Goal: Information Seeking & Learning: Learn about a topic

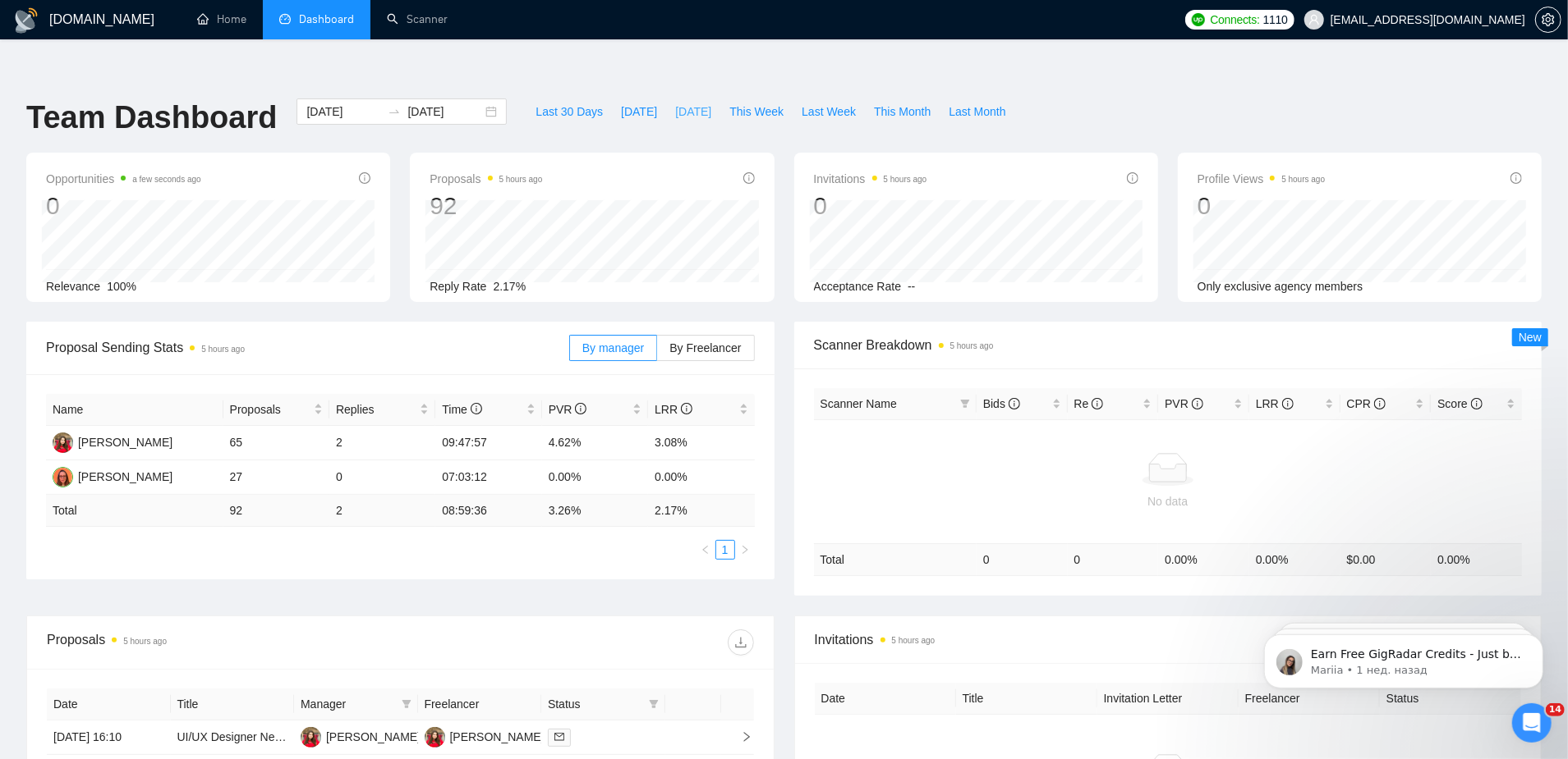
click at [684, 102] on span "[DATE]" at bounding box center [693, 111] width 36 height 18
type input "[DATE]"
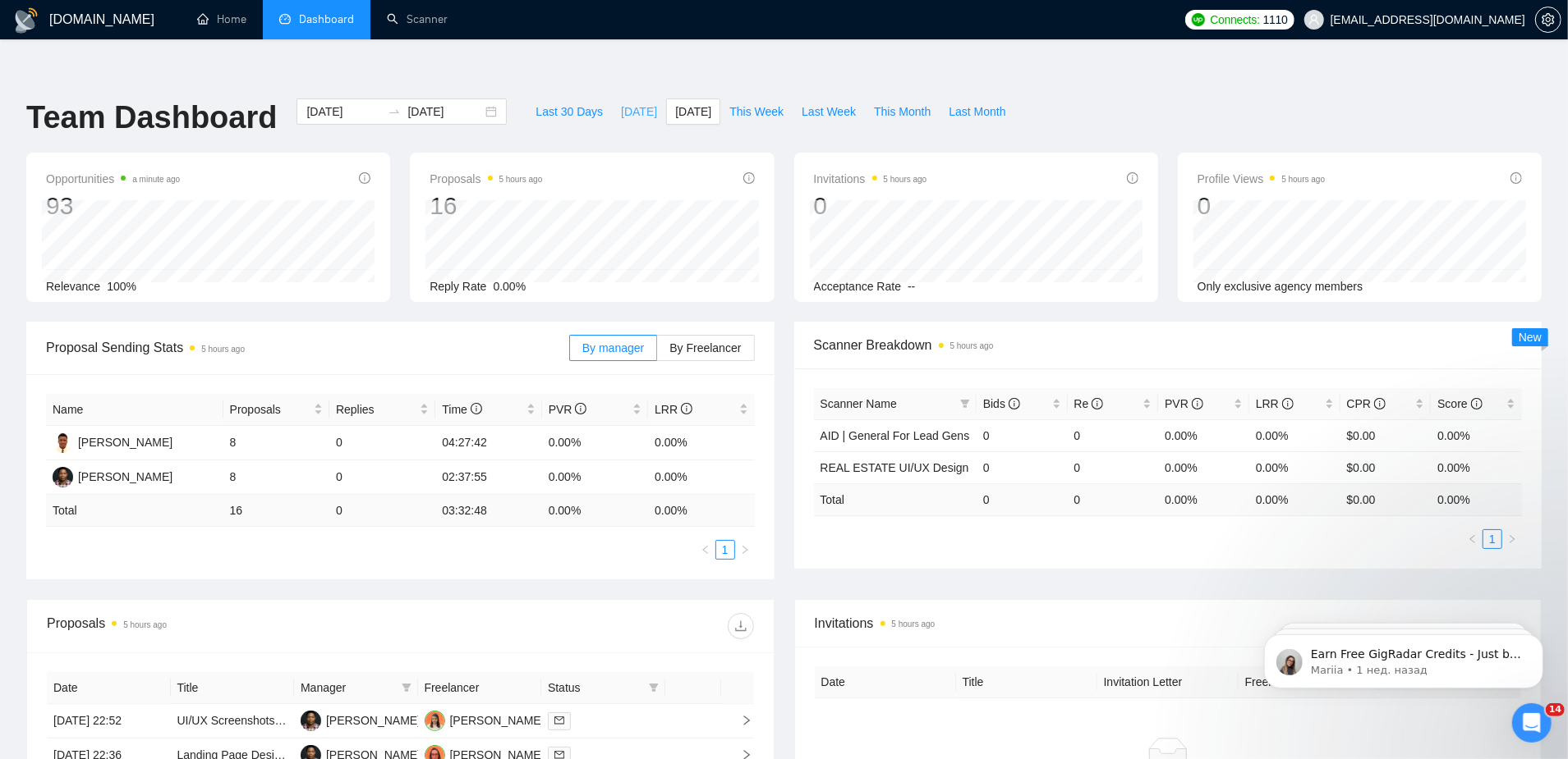
click at [623, 102] on span "[DATE]" at bounding box center [639, 111] width 36 height 18
type input "[DATE]"
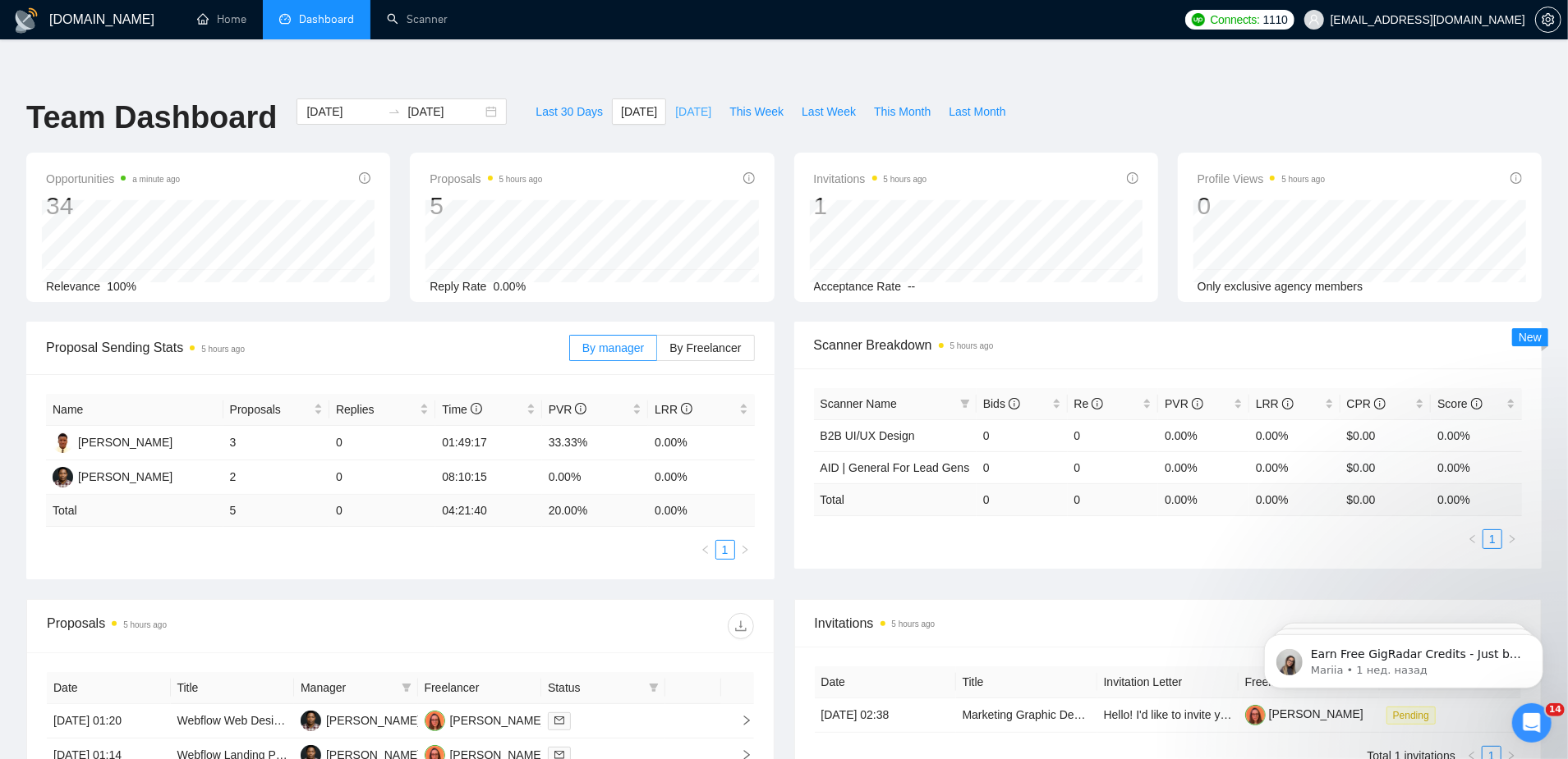
click at [693, 102] on span "[DATE]" at bounding box center [693, 111] width 36 height 18
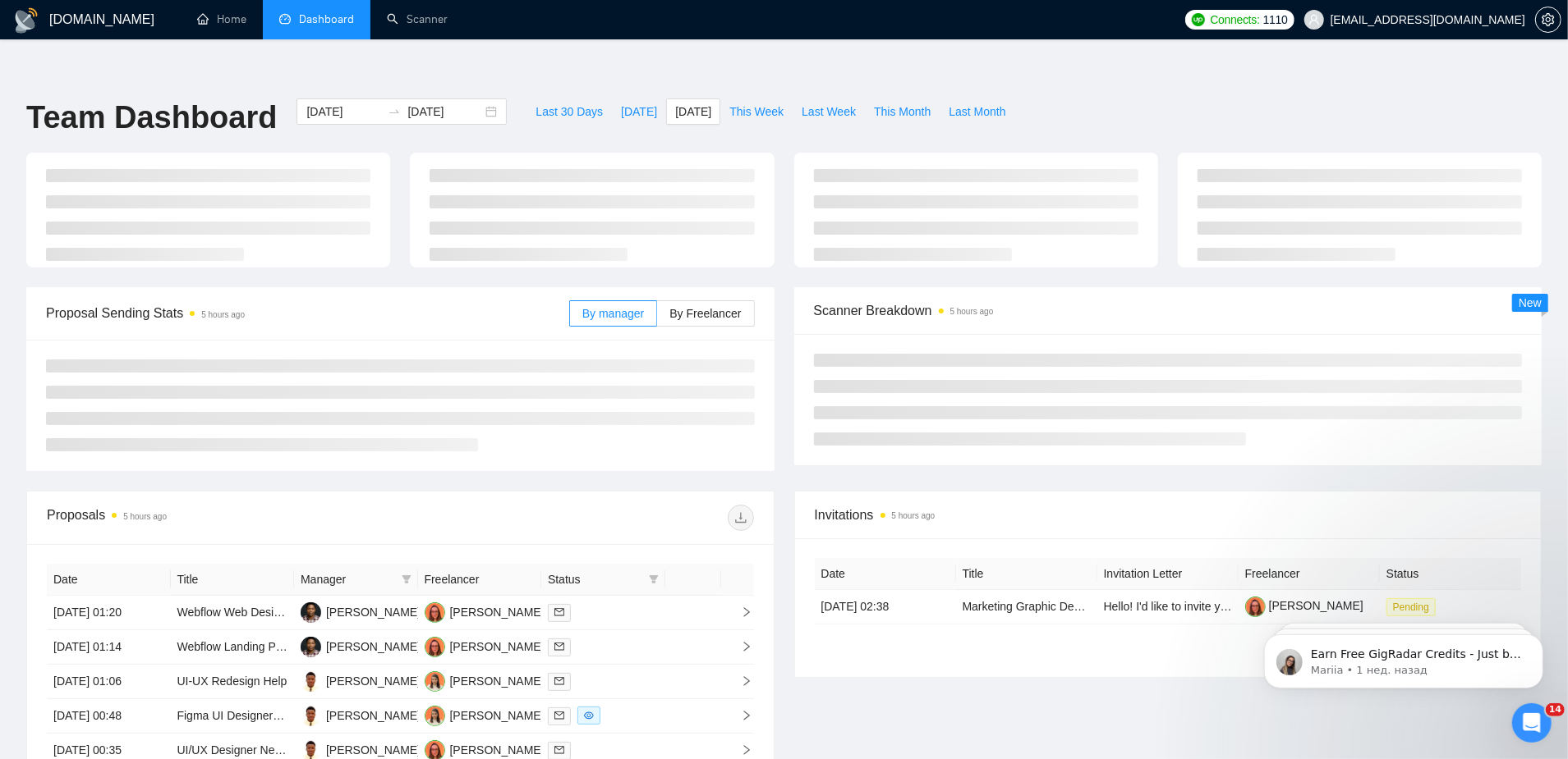
type input "[DATE]"
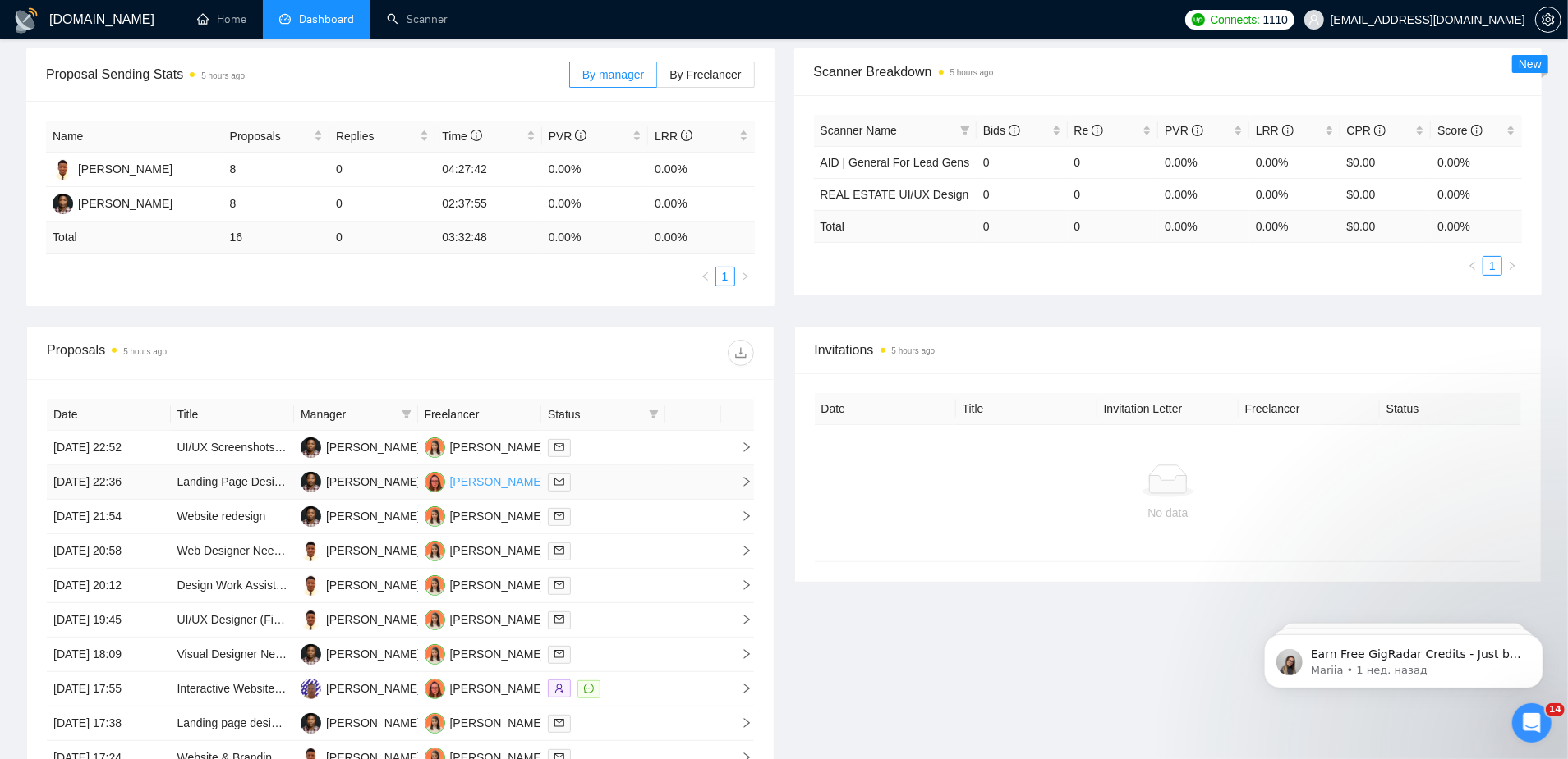
scroll to position [286, 0]
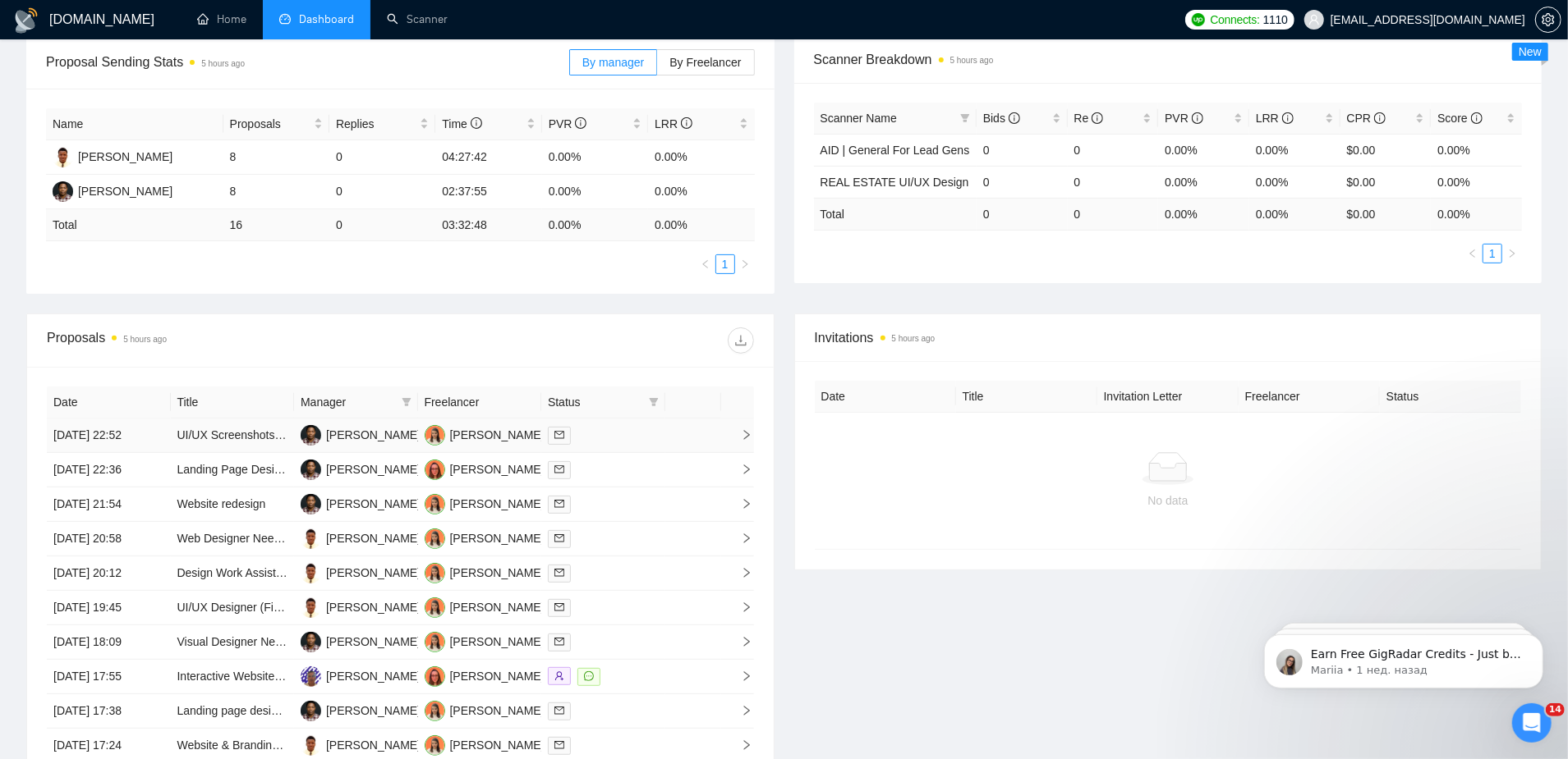
click at [407, 418] on td "[PERSON_NAME]" at bounding box center [356, 435] width 124 height 34
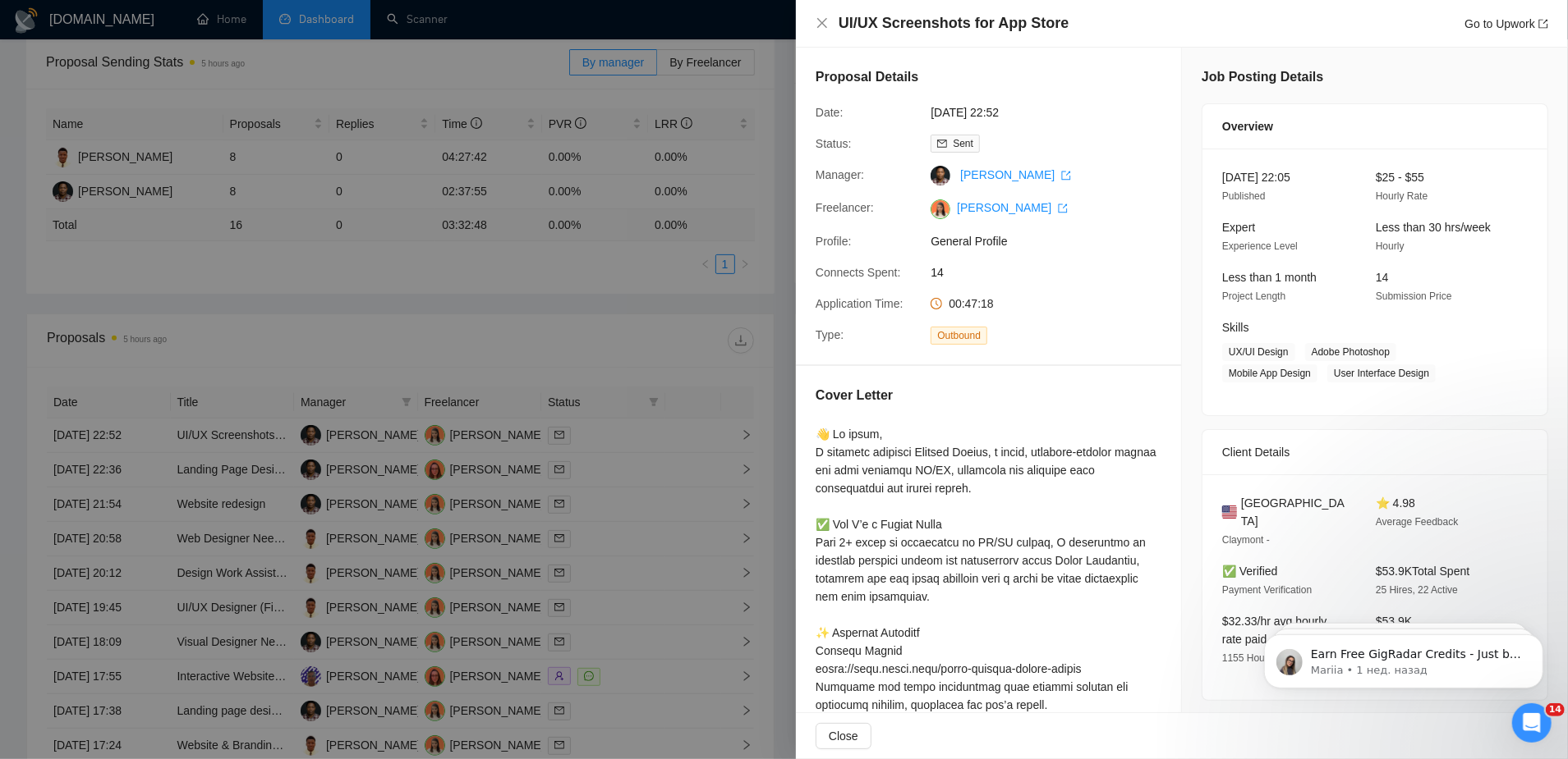
scroll to position [351, 0]
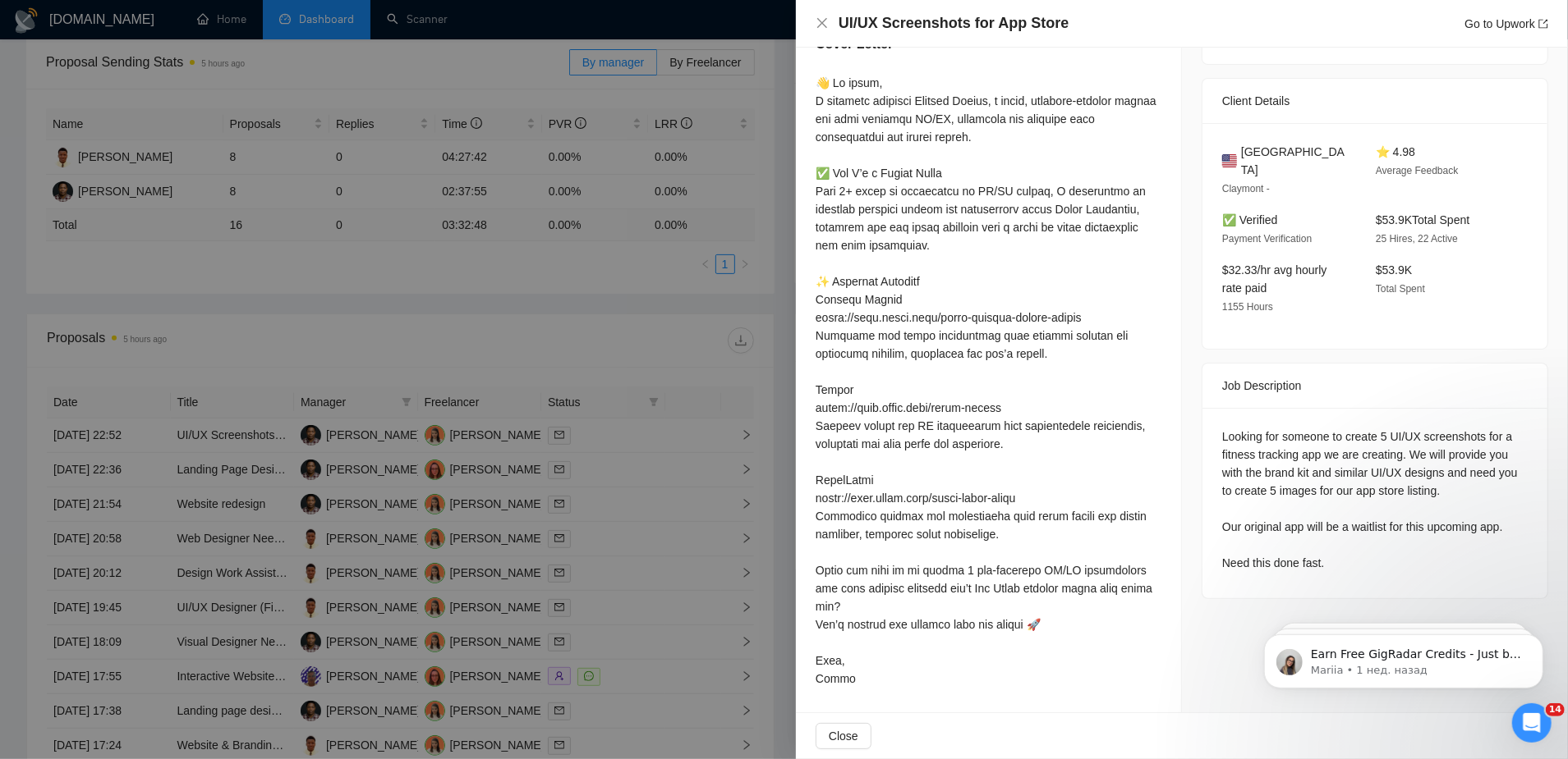
click at [364, 423] on div at bounding box center [784, 380] width 1568 height 759
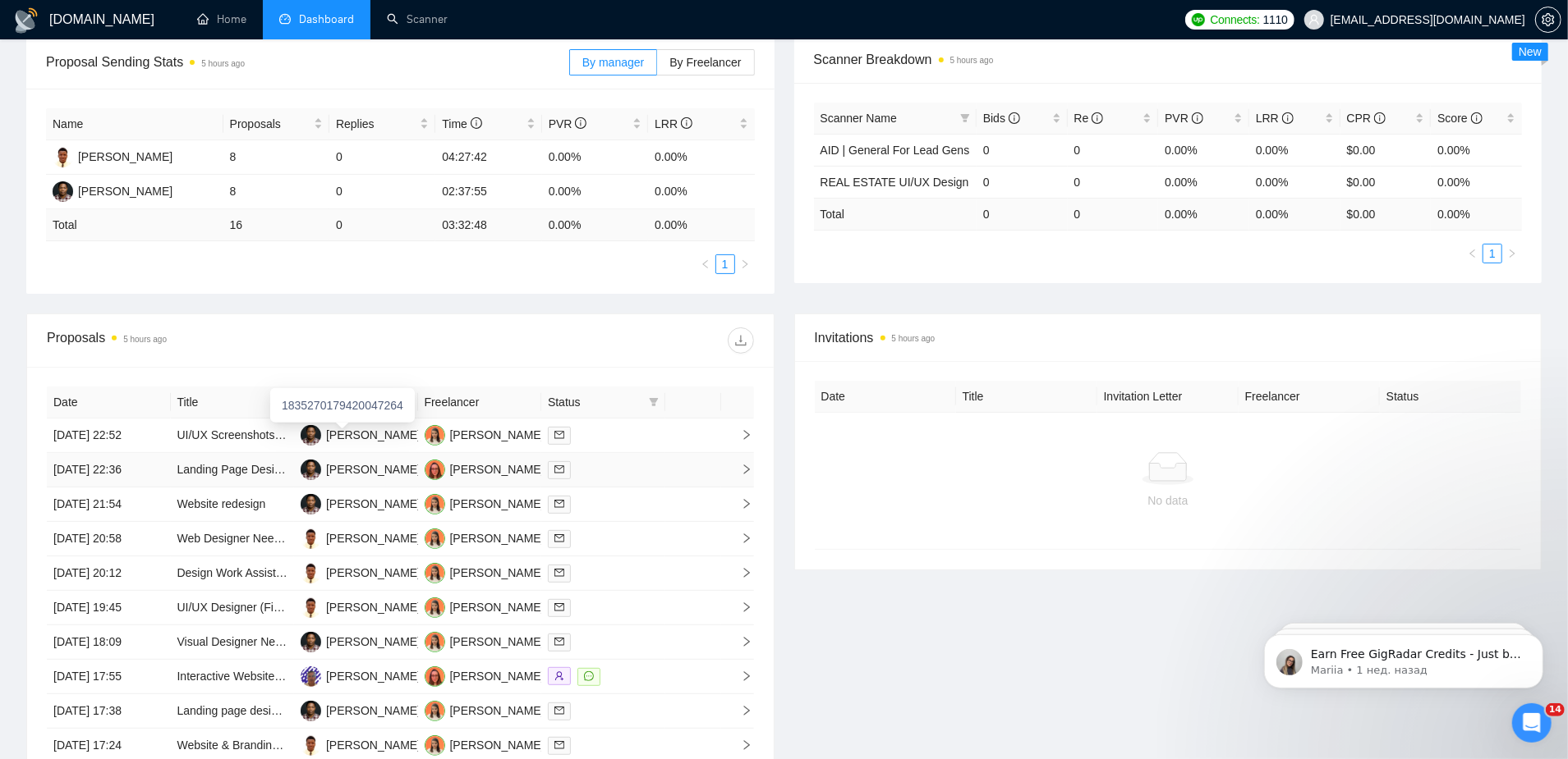
click at [362, 460] on div "[PERSON_NAME]" at bounding box center [374, 469] width 95 height 18
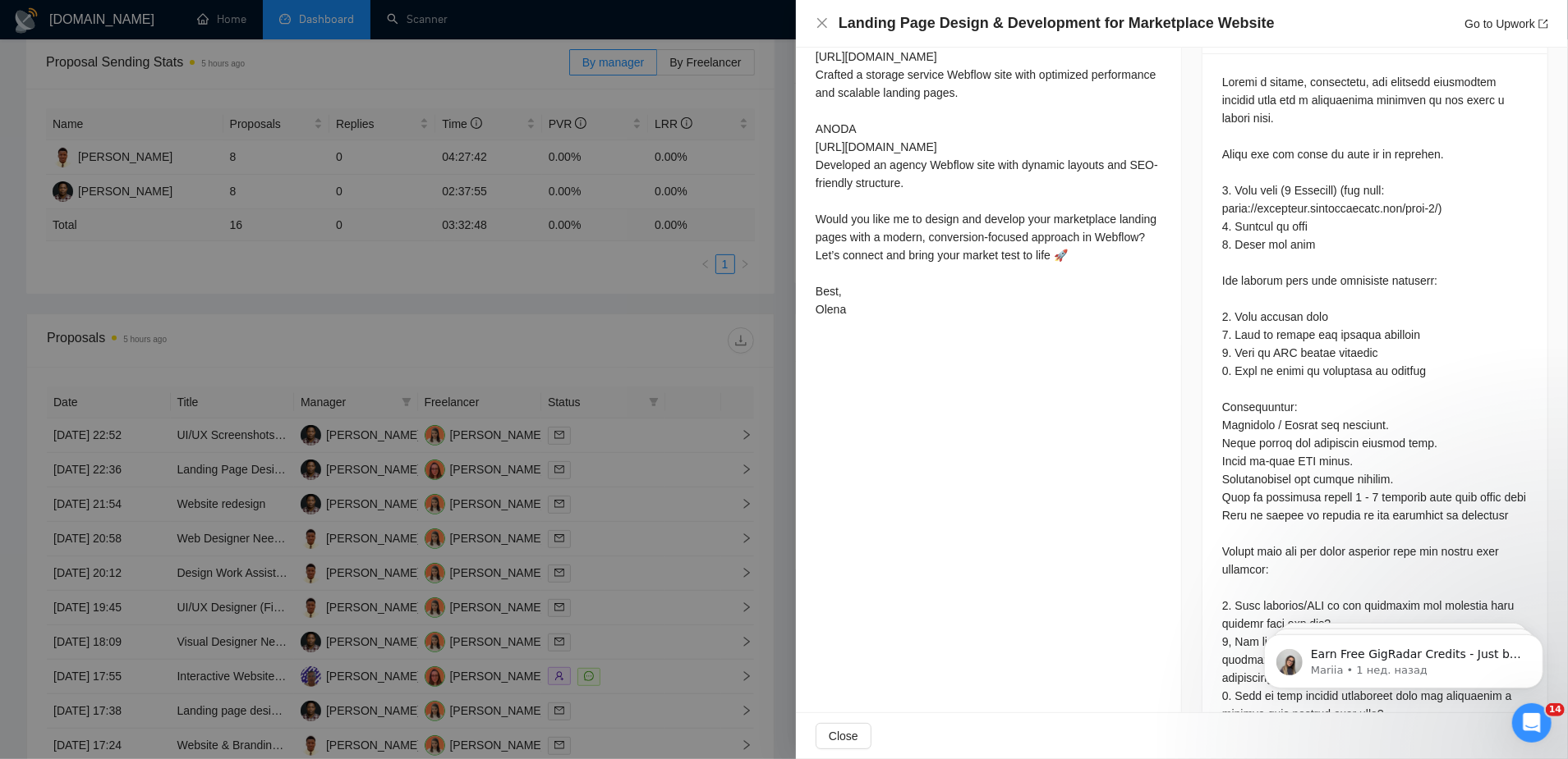
scroll to position [845, 0]
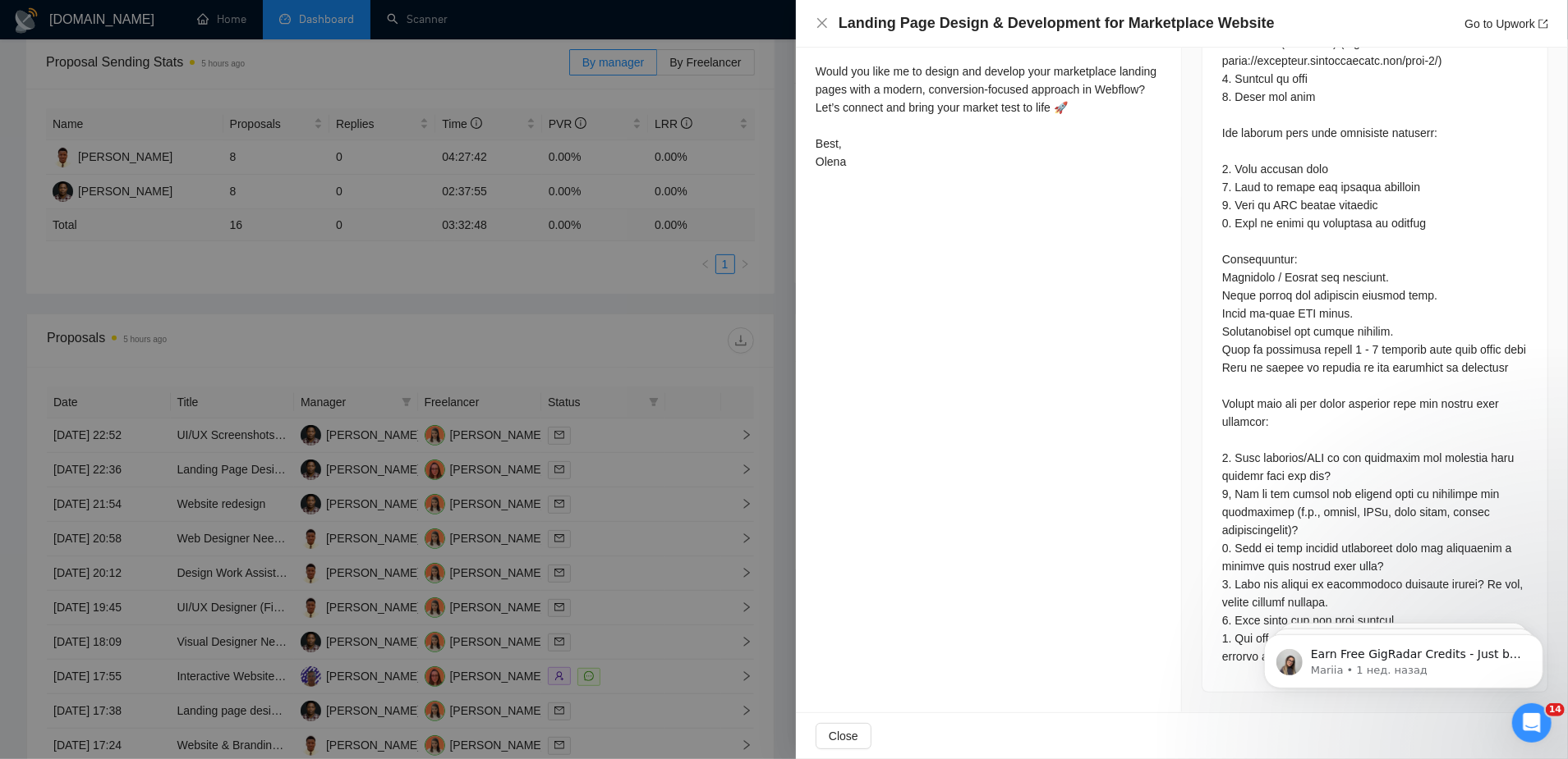
click at [368, 493] on div at bounding box center [784, 380] width 1568 height 759
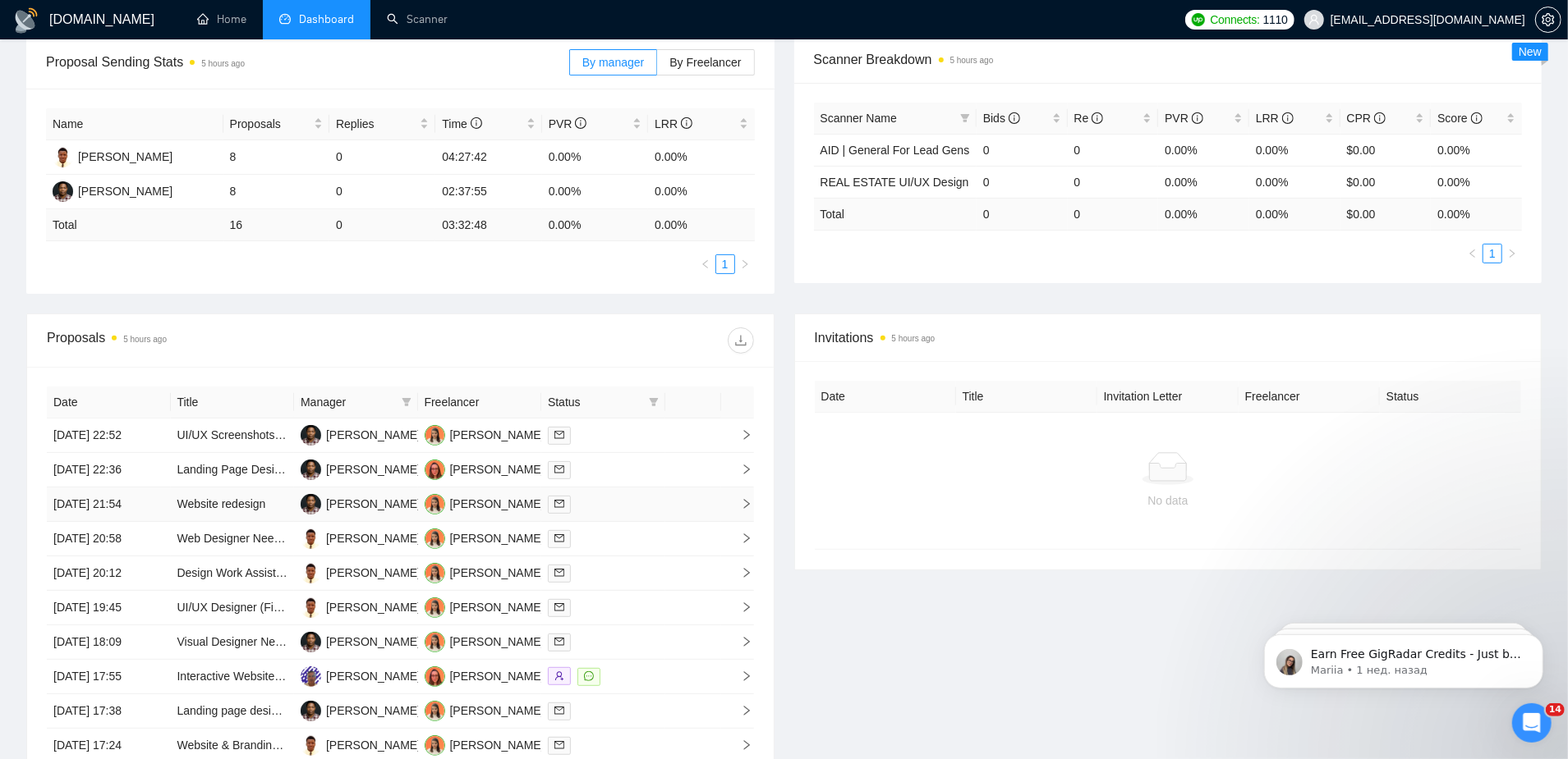
click at [368, 495] on div "[PERSON_NAME]" at bounding box center [374, 503] width 95 height 18
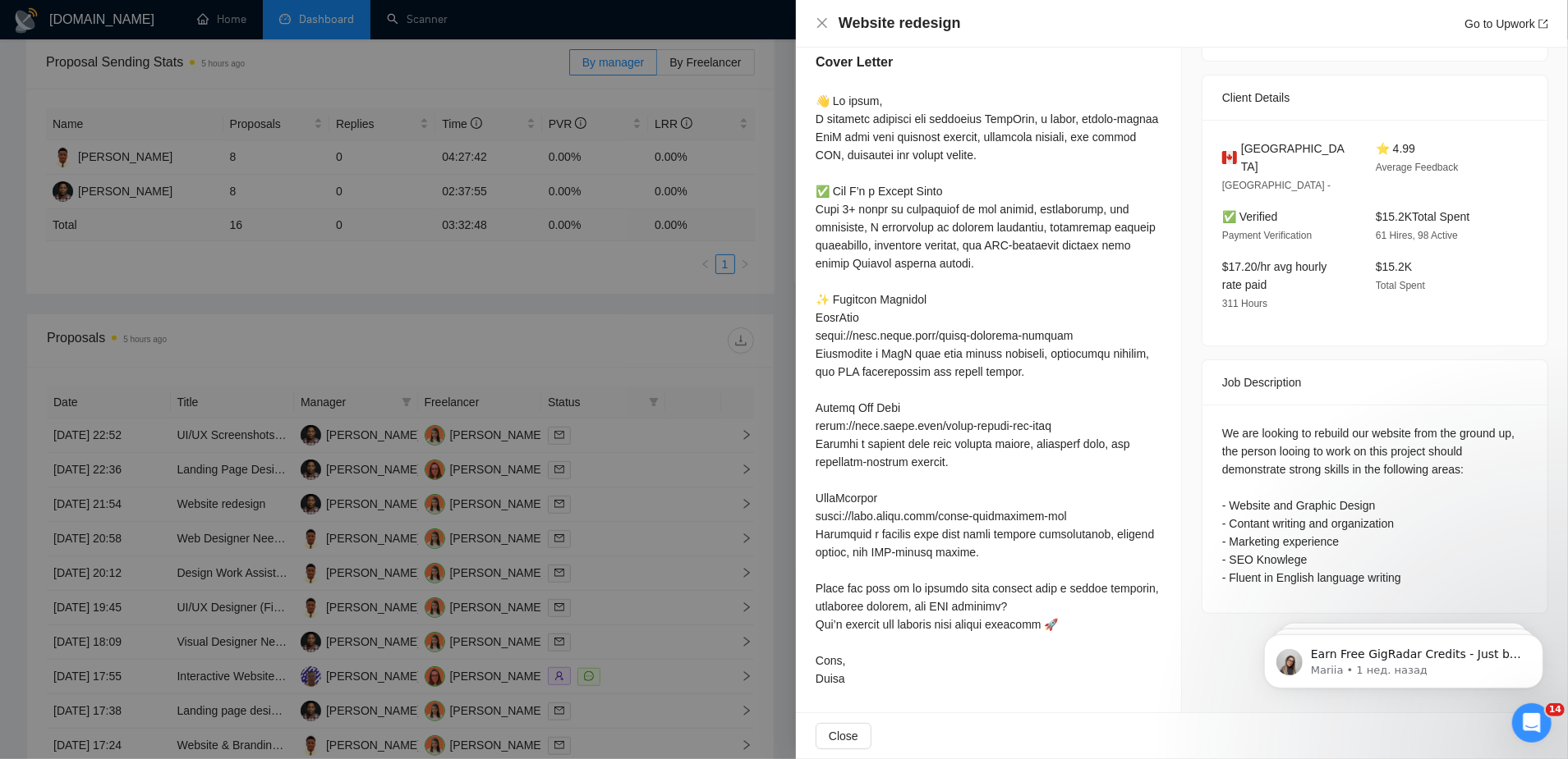
click at [353, 509] on div at bounding box center [784, 380] width 1568 height 759
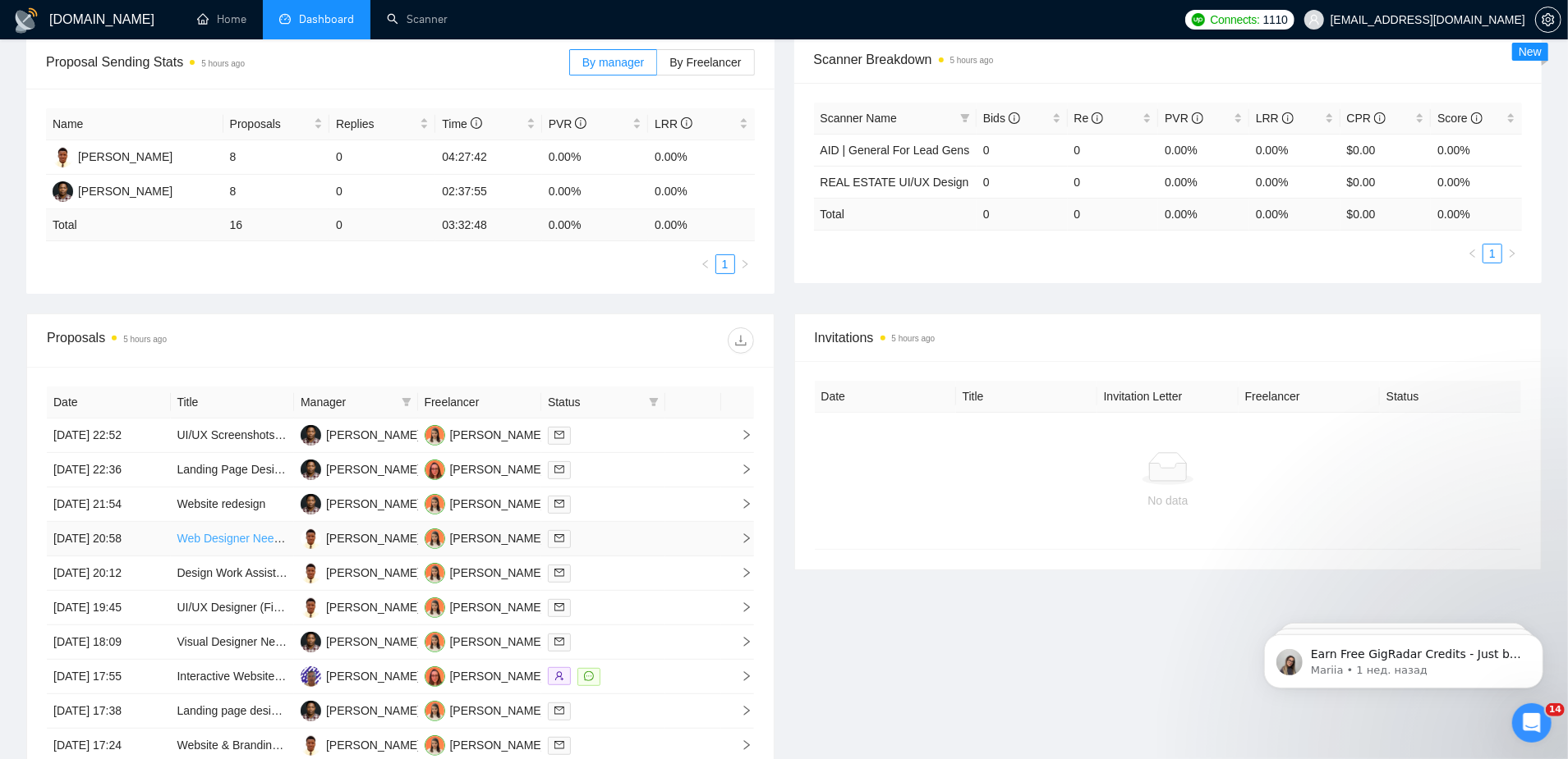
click at [256, 532] on link "Web Designer Needed for Brand Identity and Landing Page Creation" at bounding box center [352, 538] width 350 height 13
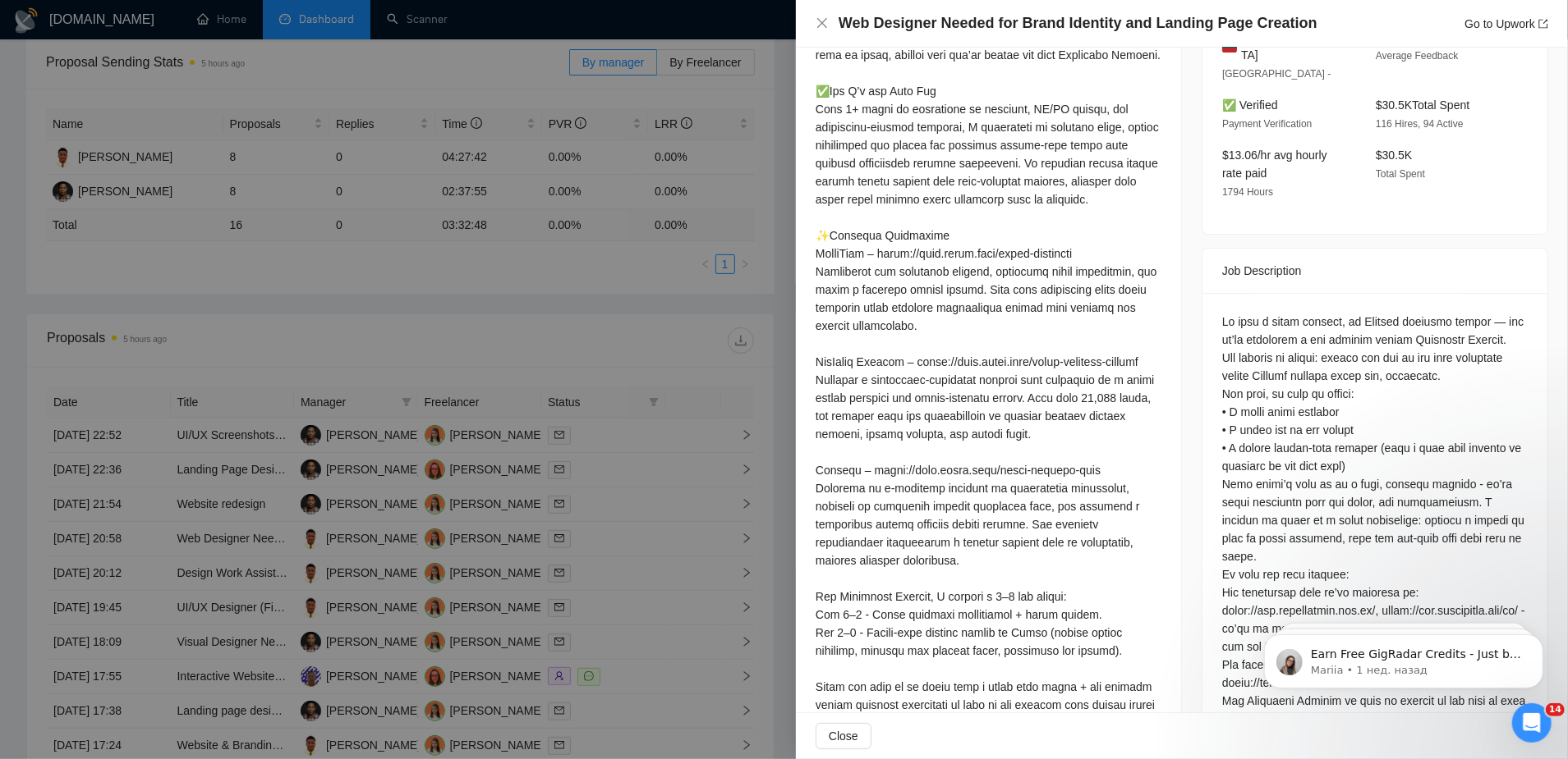
scroll to position [503, 0]
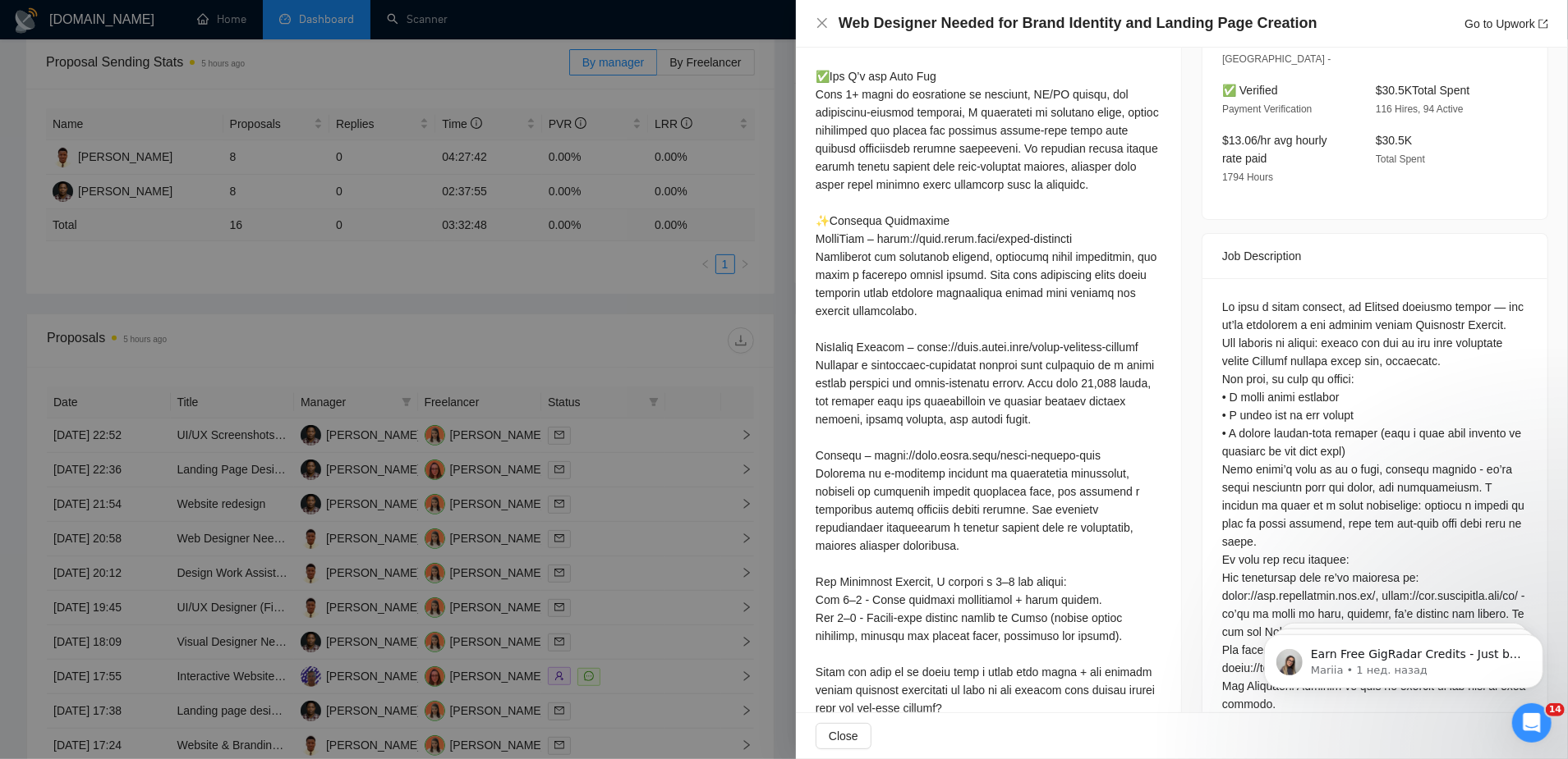
click at [493, 524] on div at bounding box center [784, 380] width 1568 height 759
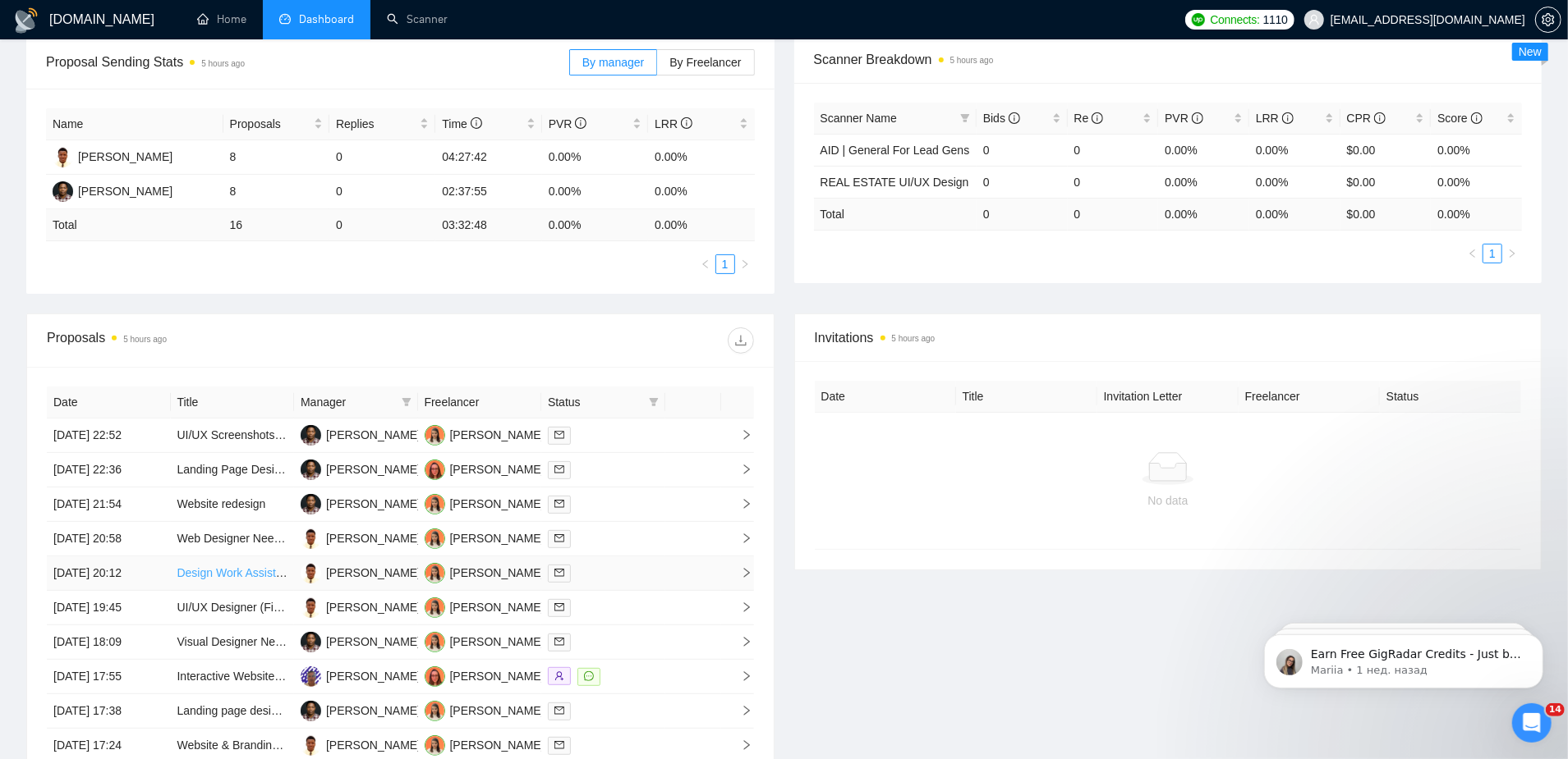
click at [290, 566] on link "Design Work Assistance Needed - Figma Proficient" at bounding box center [307, 572] width 260 height 13
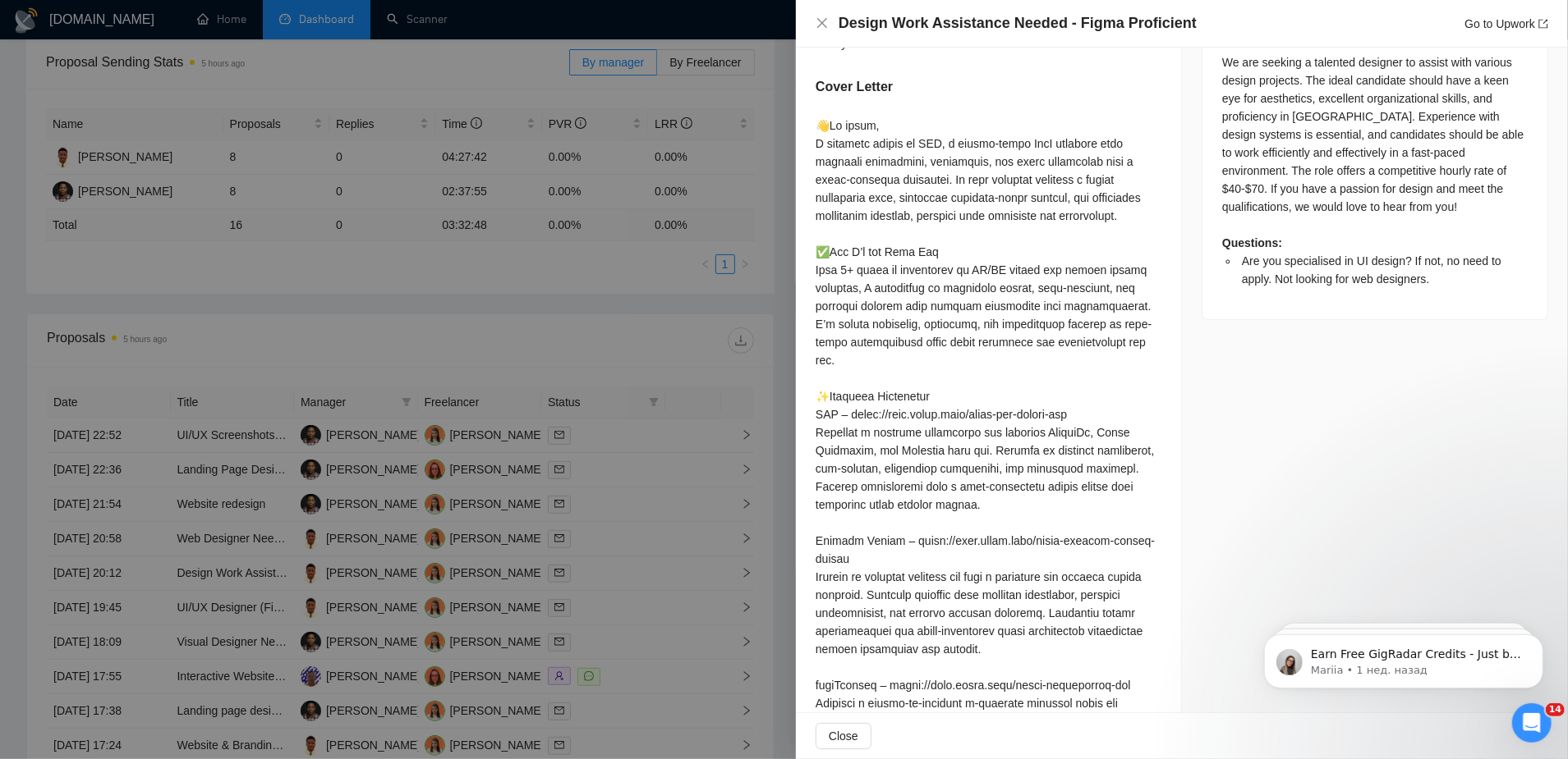
scroll to position [470, 0]
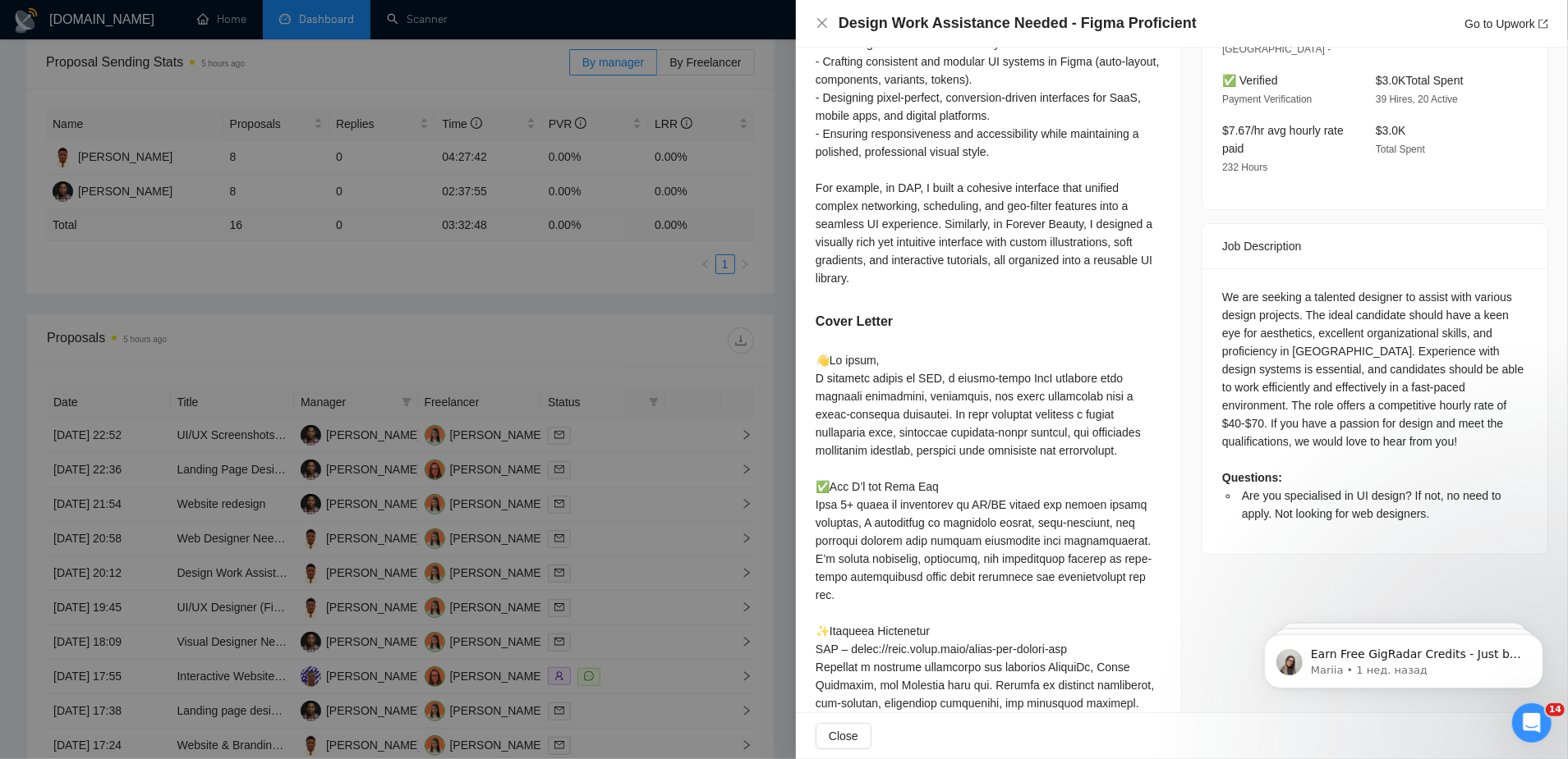
click at [614, 512] on div at bounding box center [784, 380] width 1568 height 759
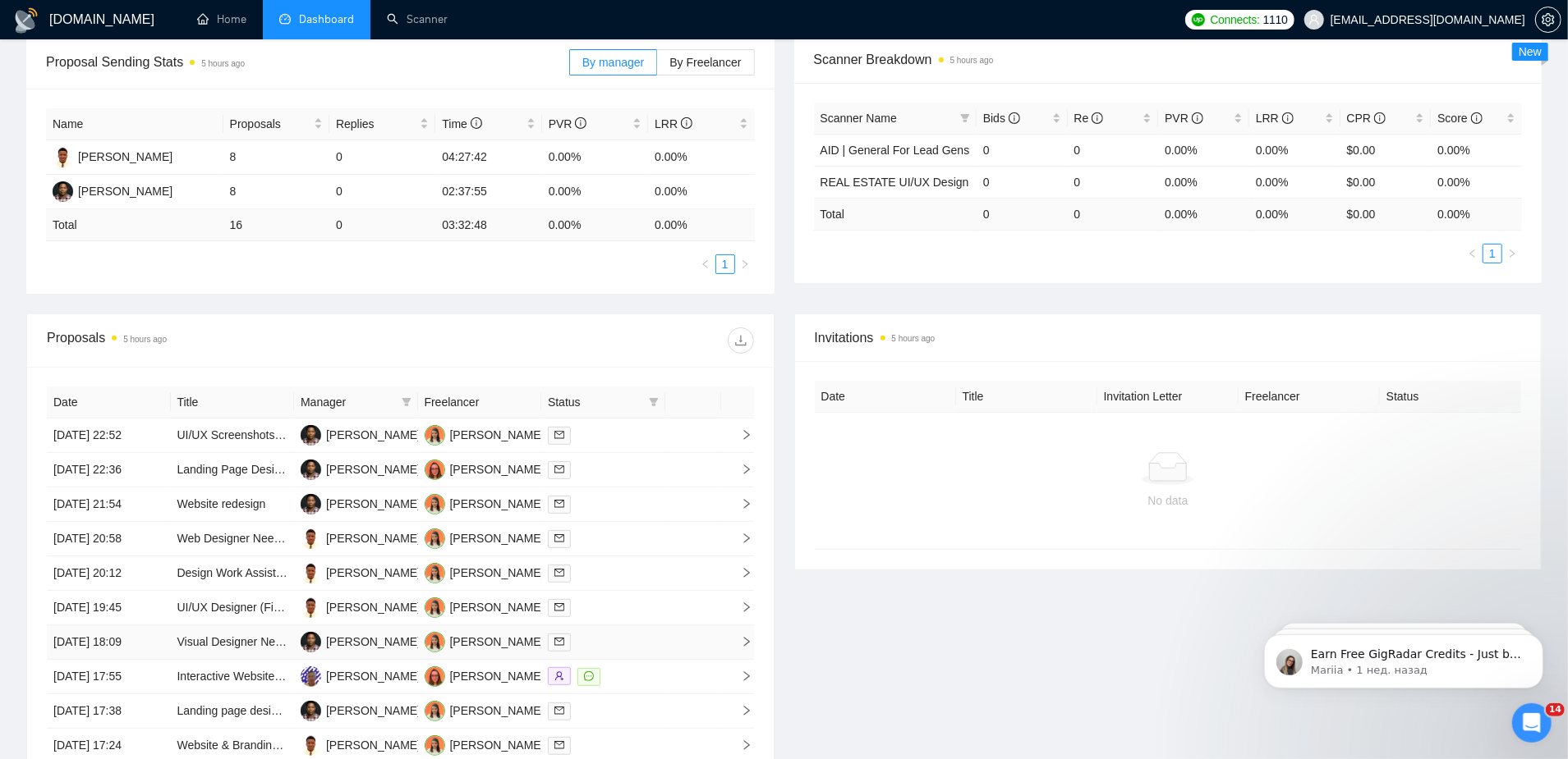
click at [406, 626] on td "[PERSON_NAME]" at bounding box center [356, 643] width 124 height 34
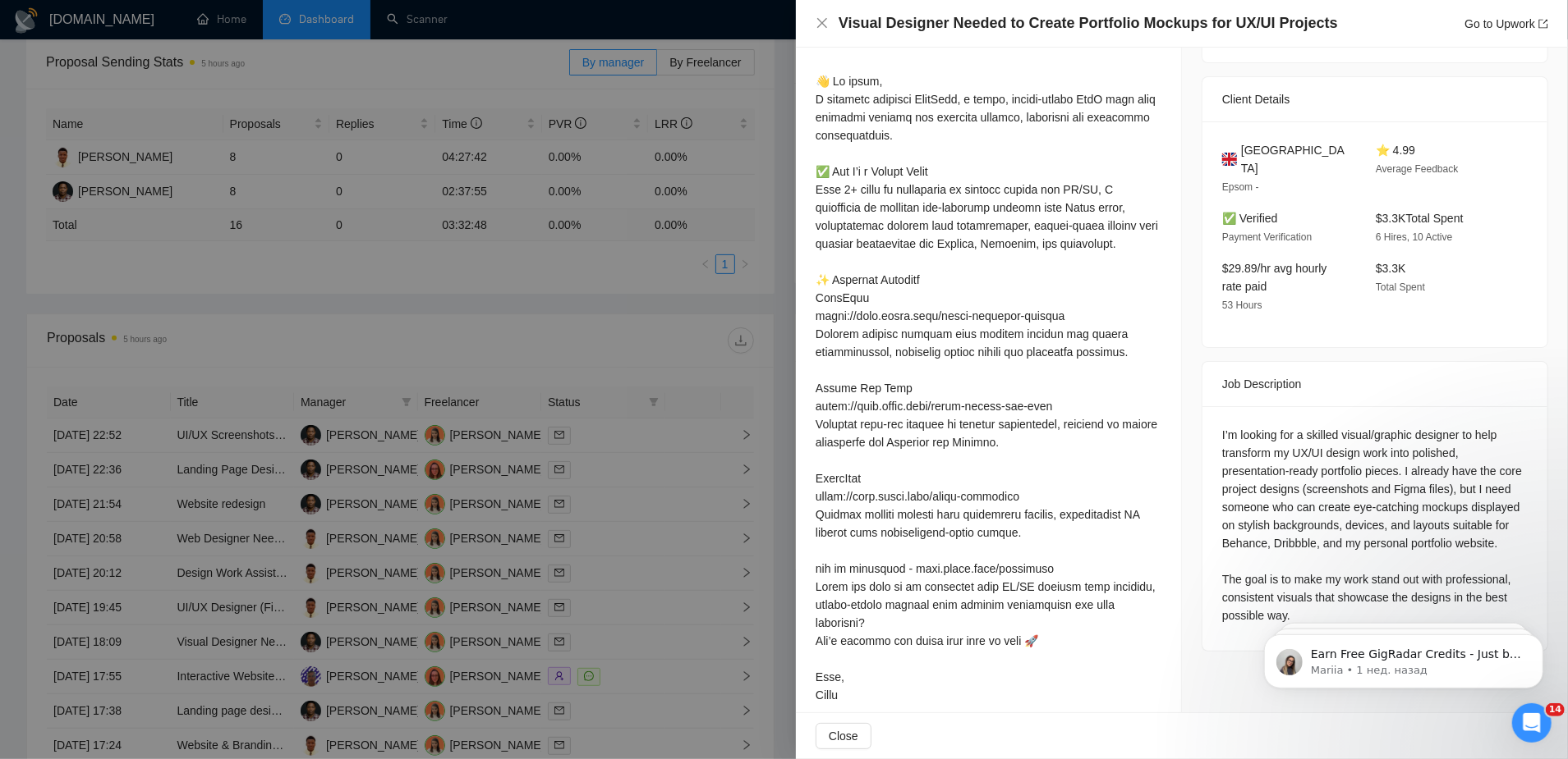
scroll to position [355, 0]
click at [559, 599] on div at bounding box center [784, 380] width 1568 height 759
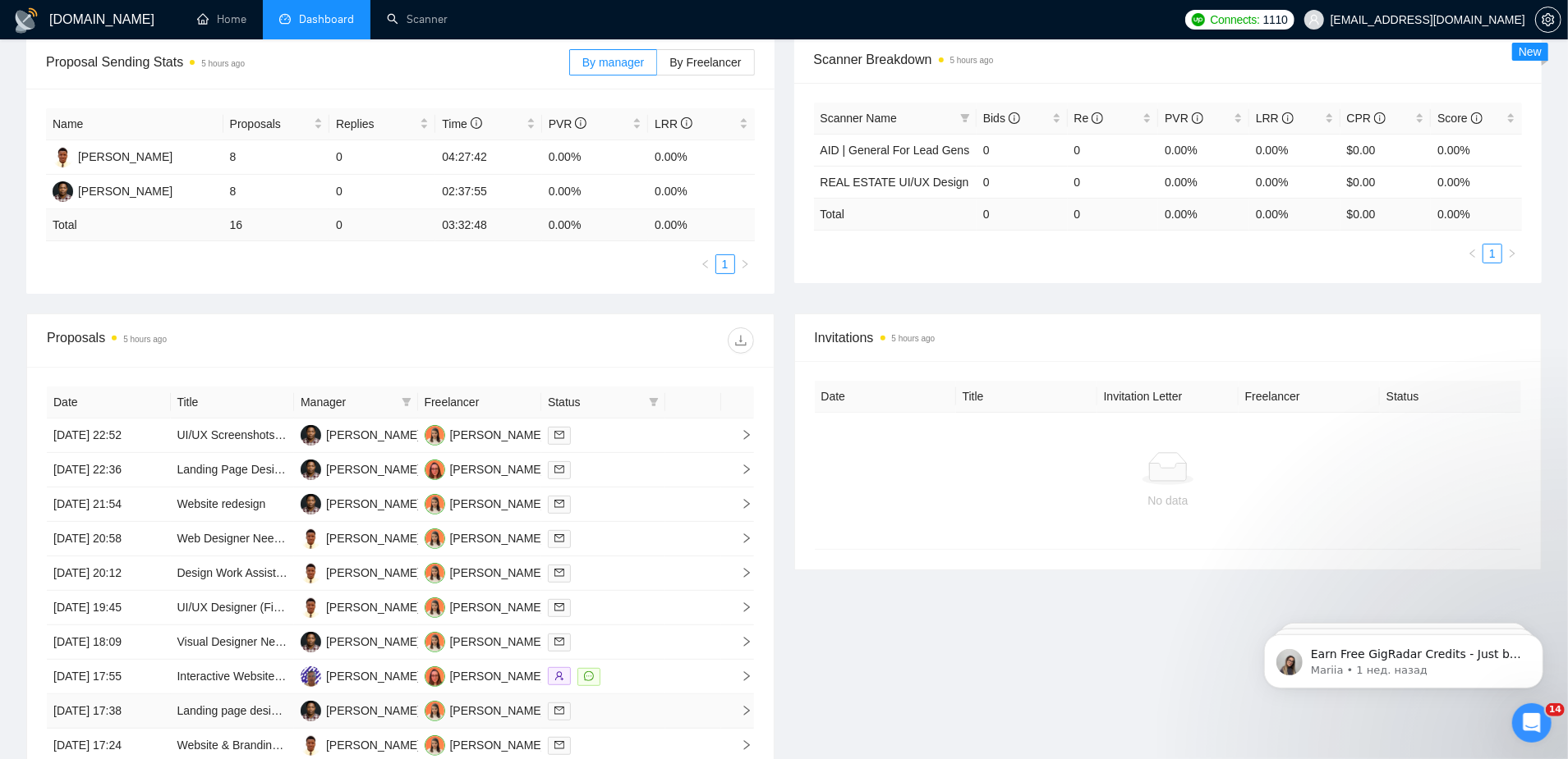
click at [404, 694] on td "[PERSON_NAME]" at bounding box center [356, 712] width 124 height 34
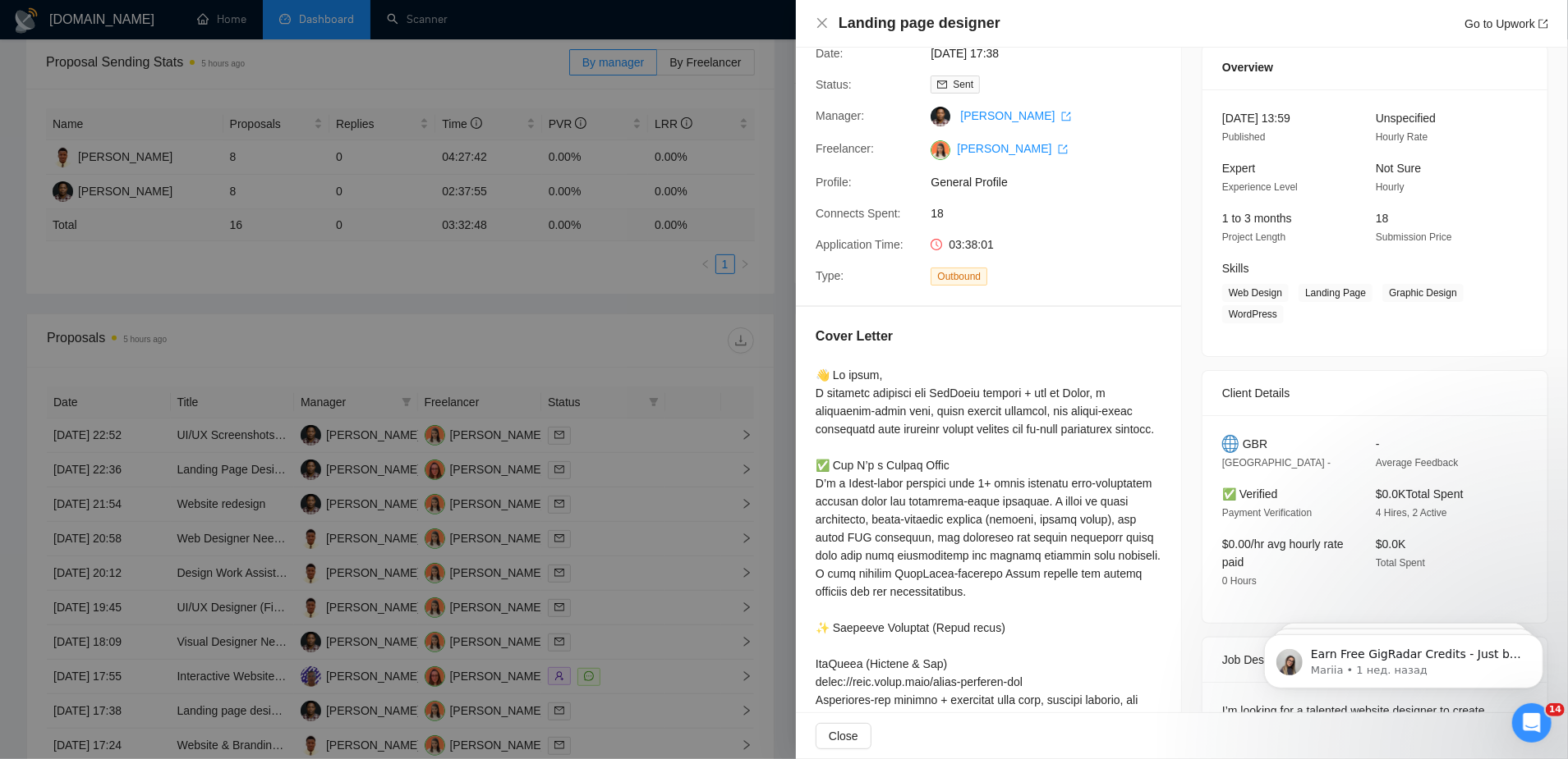
scroll to position [0, 0]
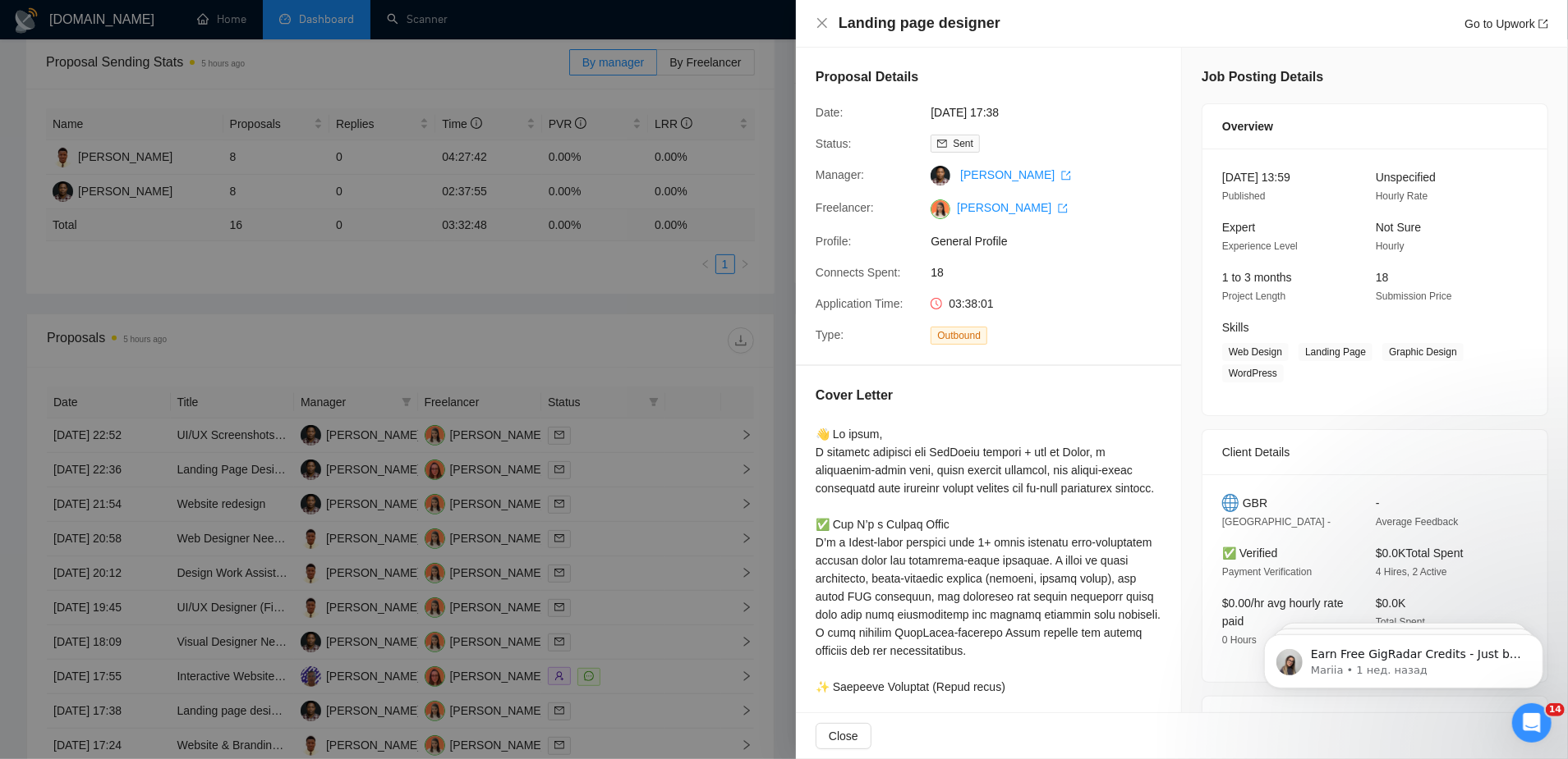
click at [641, 607] on div at bounding box center [784, 380] width 1568 height 759
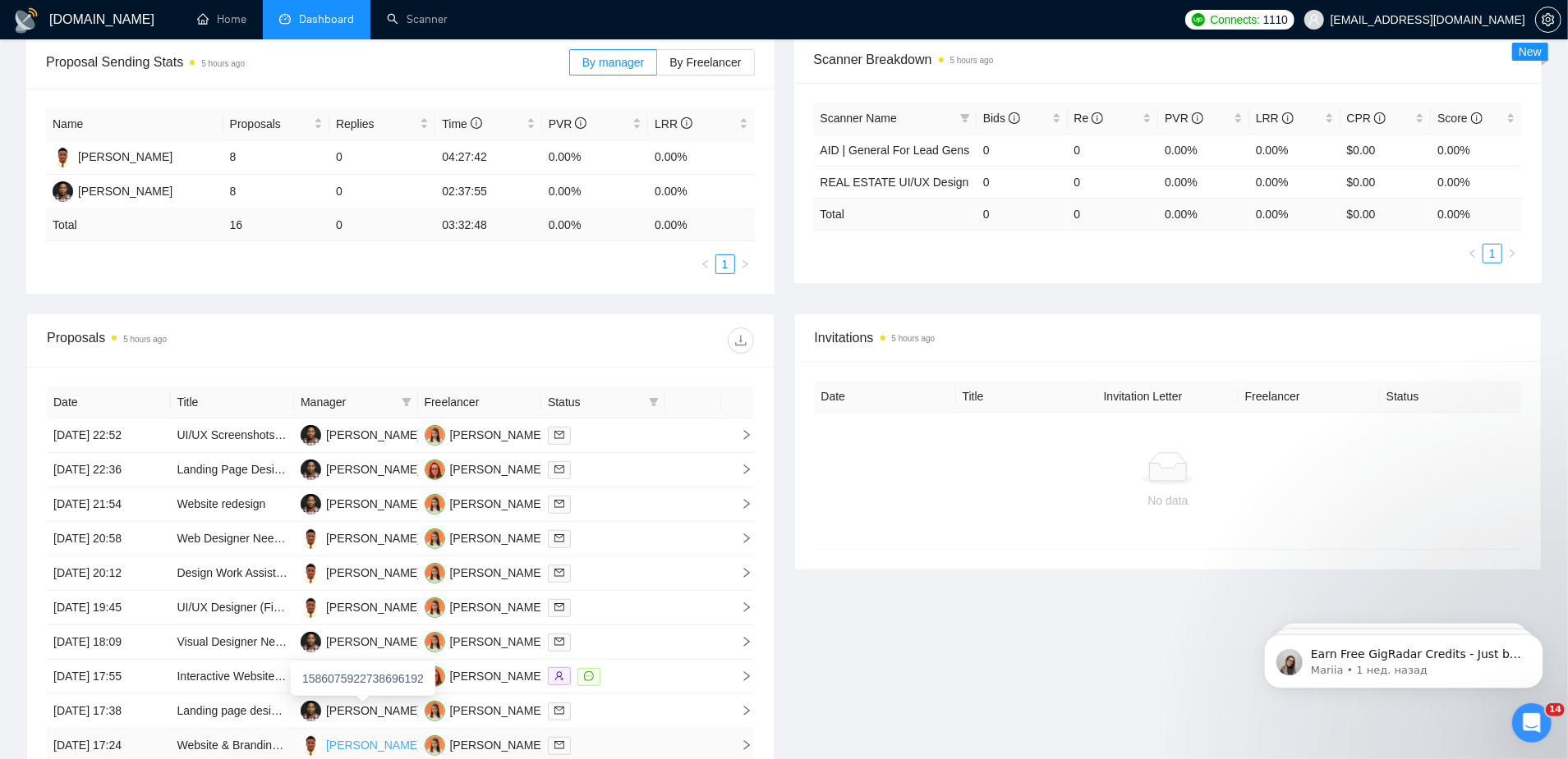
click at [392, 736] on div "[PERSON_NAME]" at bounding box center [360, 746] width 120 height 21
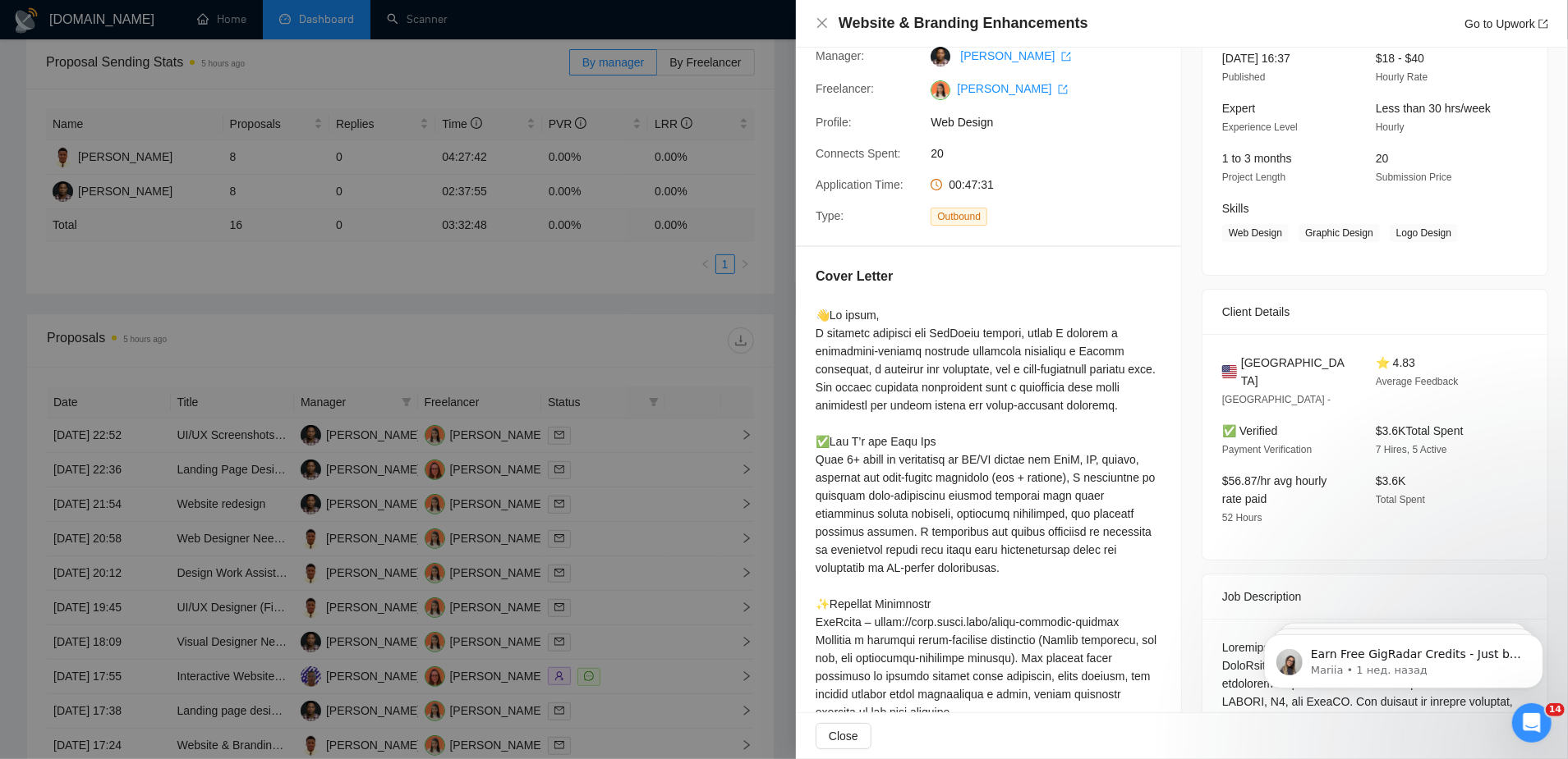
scroll to position [120, 0]
click at [753, 553] on div at bounding box center [784, 380] width 1568 height 759
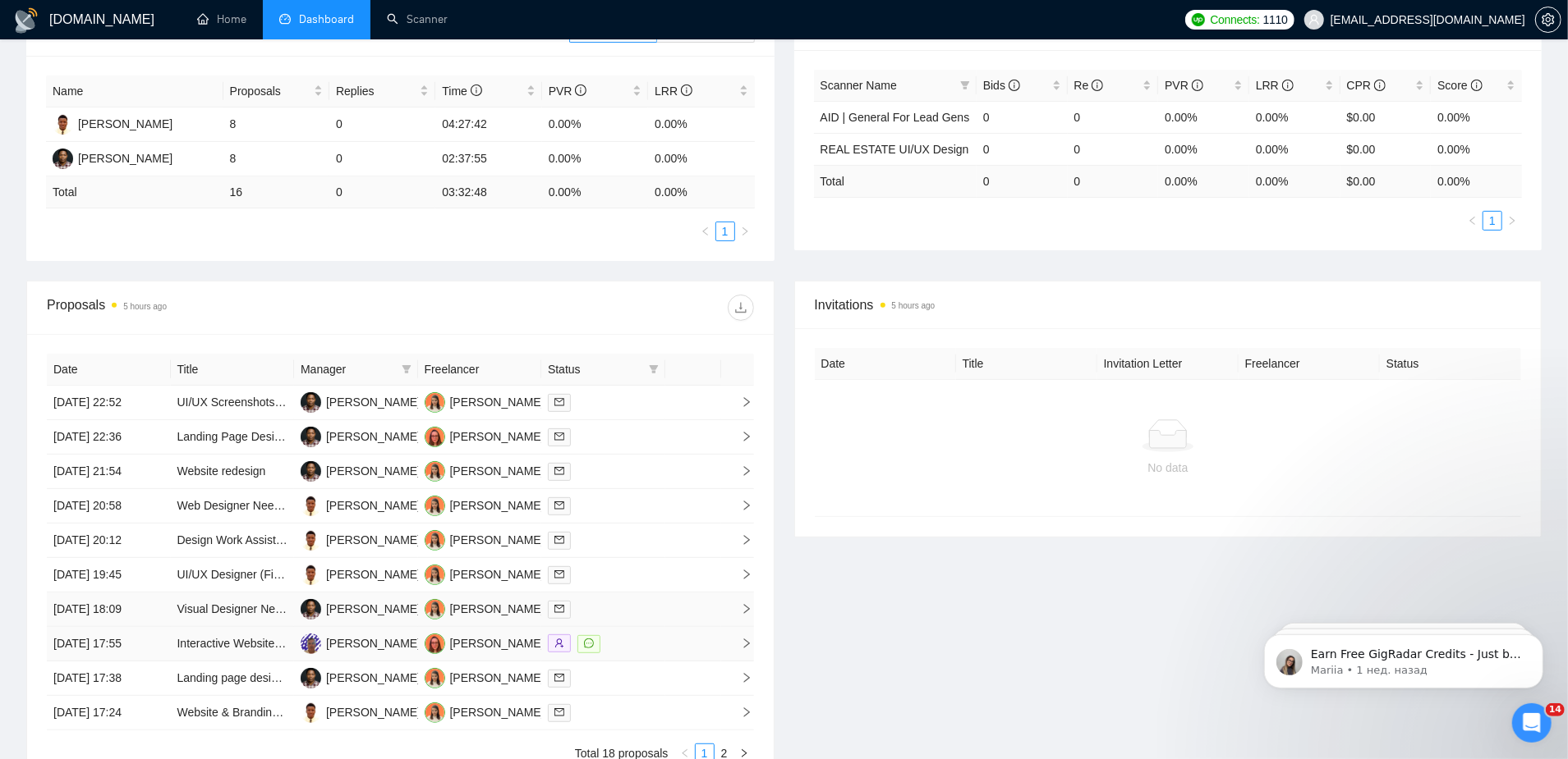
scroll to position [331, 0]
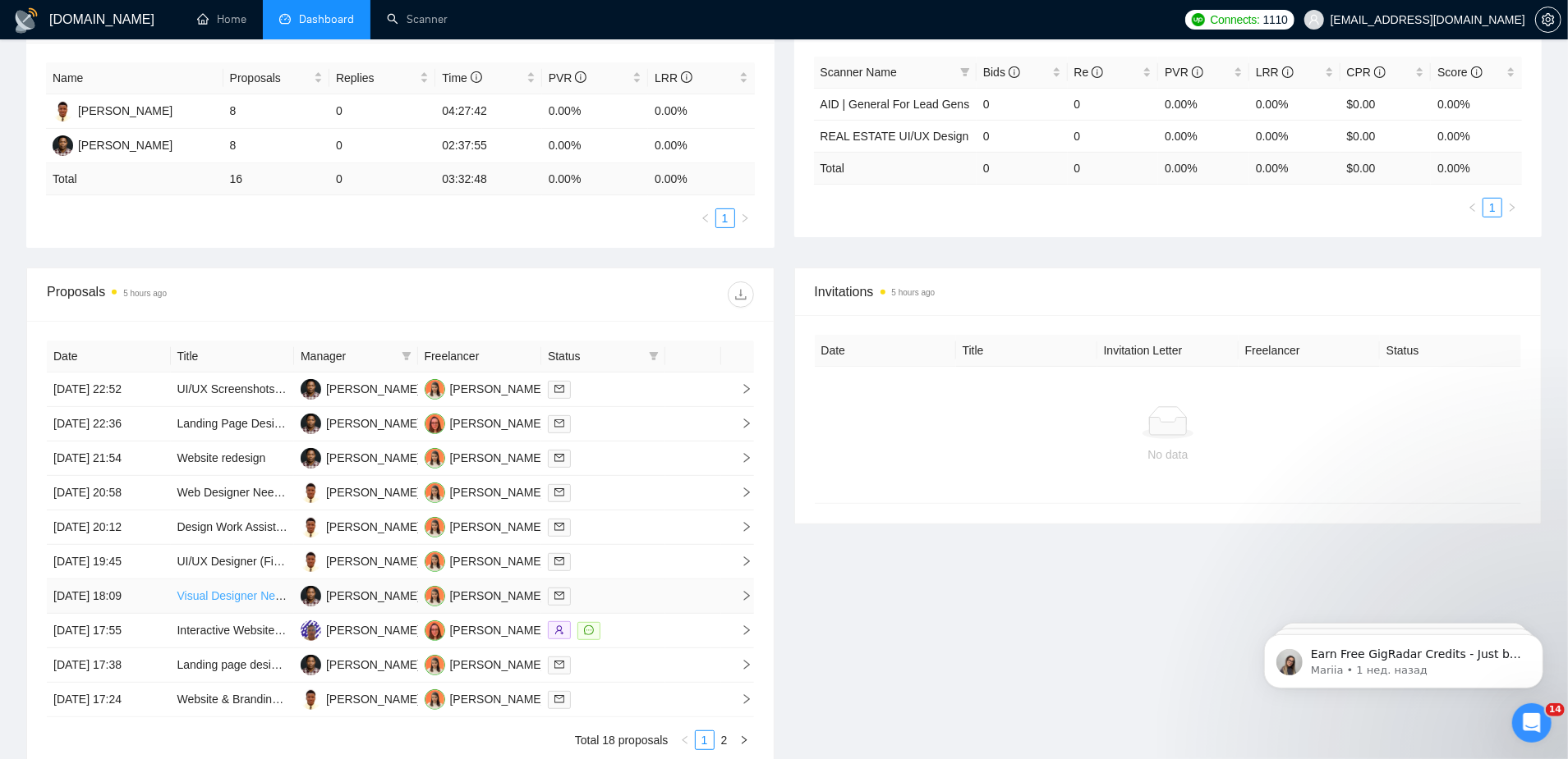
click at [283, 589] on link "Visual Designer Needed to Create Portfolio Mockups for UX/UI Projects" at bounding box center [359, 595] width 364 height 13
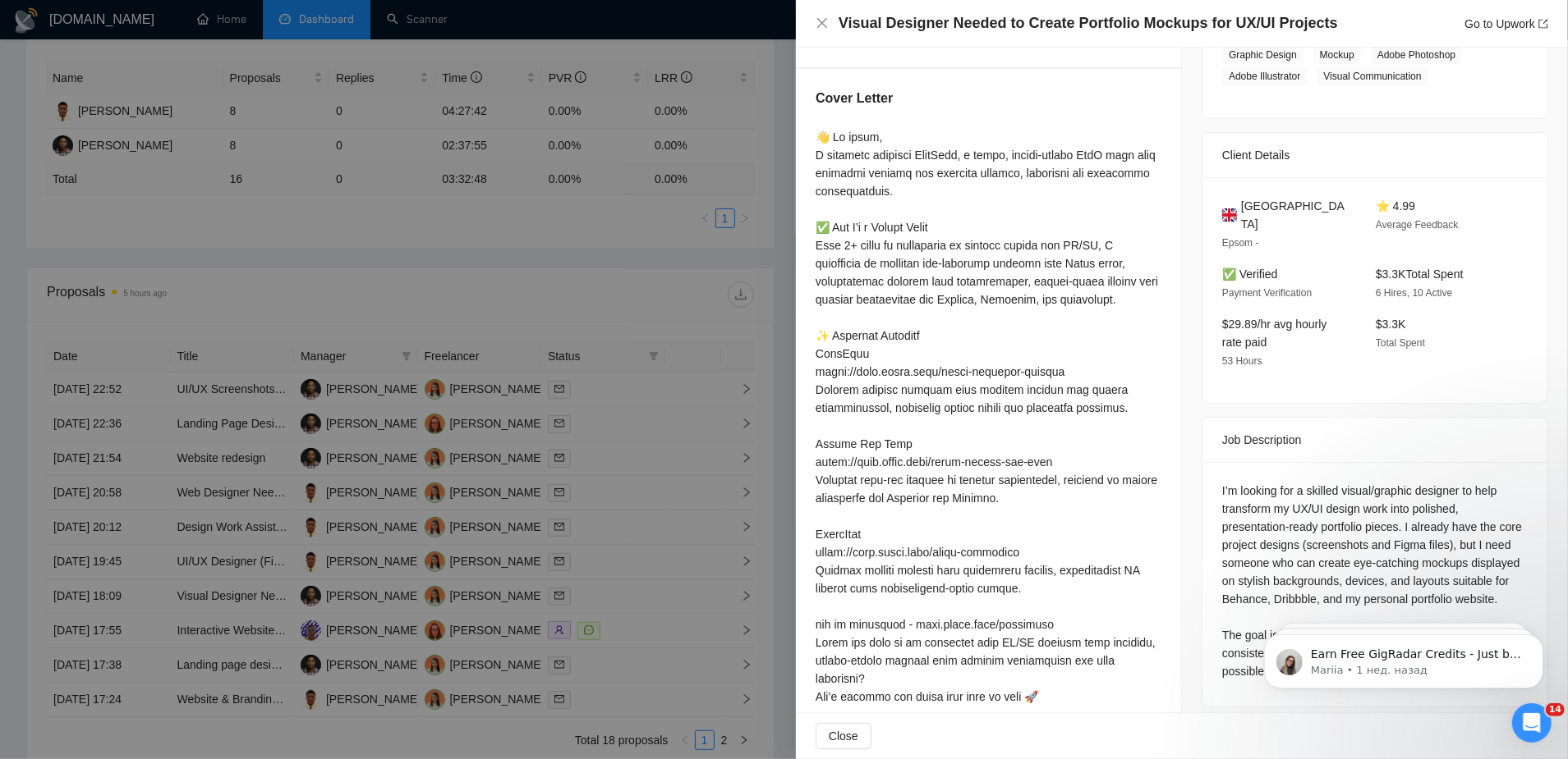
scroll to position [369, 0]
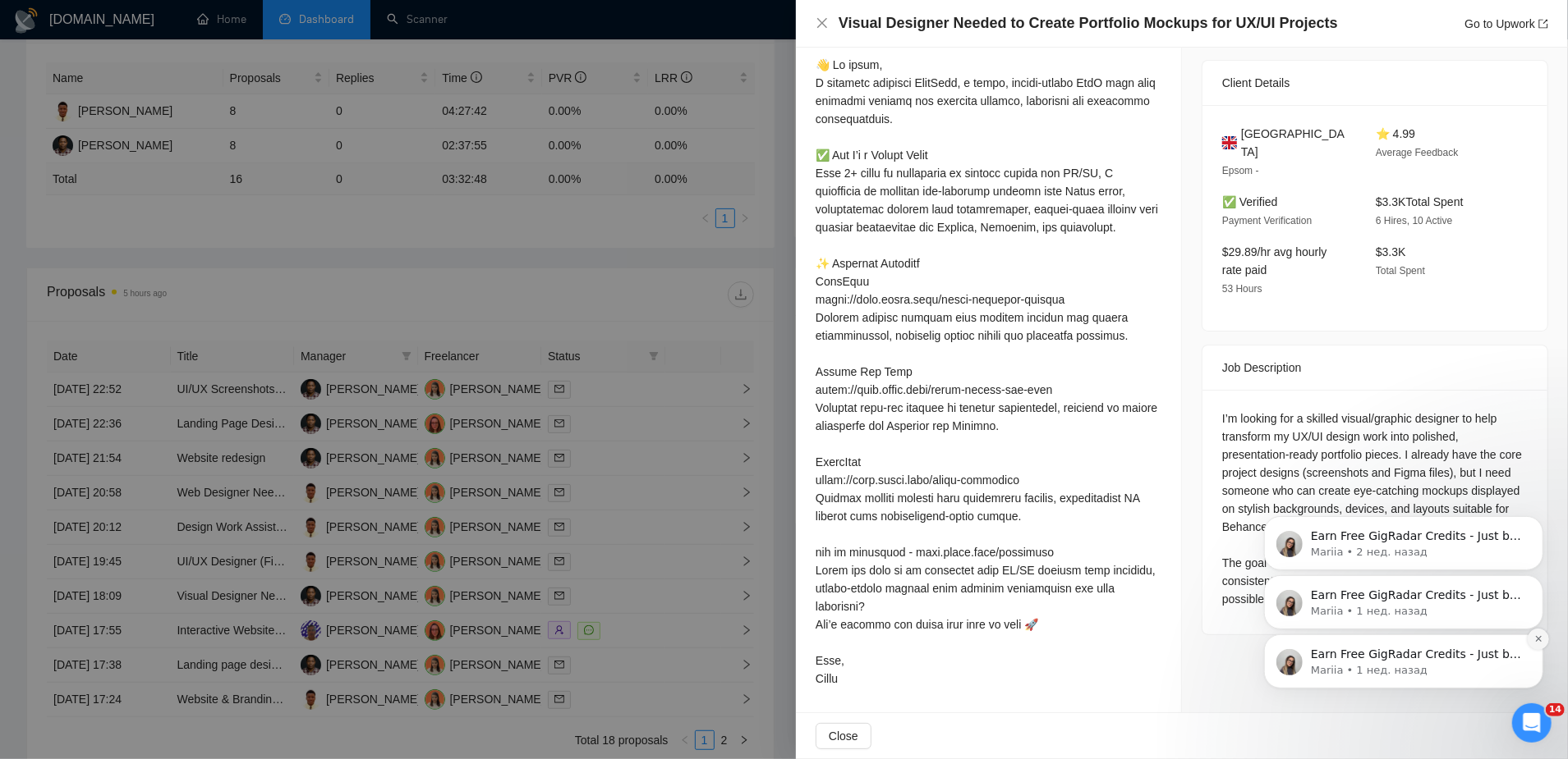
click at [1536, 640] on icon "Dismiss notification" at bounding box center [1537, 638] width 6 height 6
click at [1536, 643] on icon "Dismiss notification" at bounding box center [1538, 638] width 9 height 9
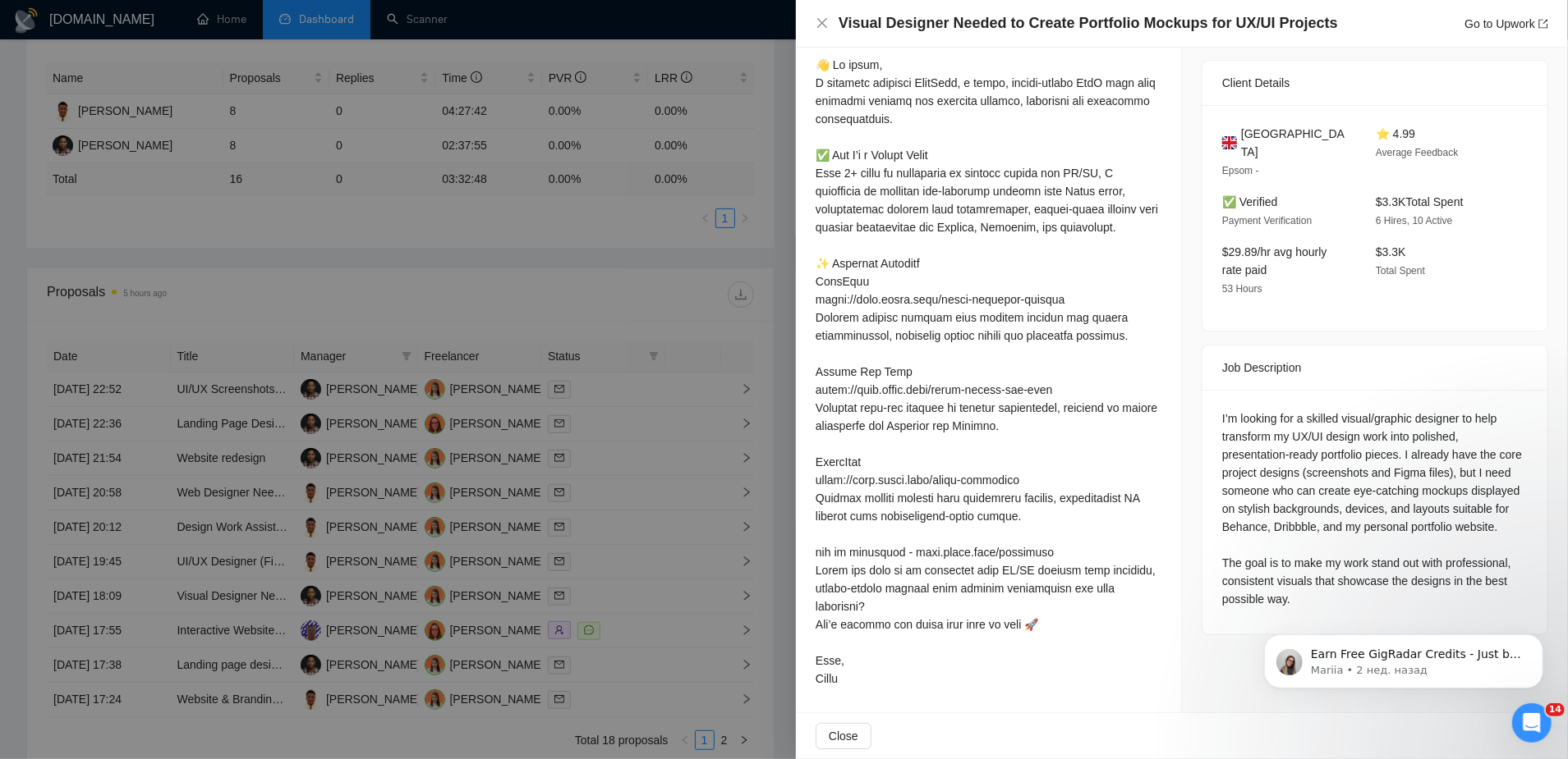
click at [1536, 643] on icon "Dismiss notification" at bounding box center [1538, 639] width 8 height 8
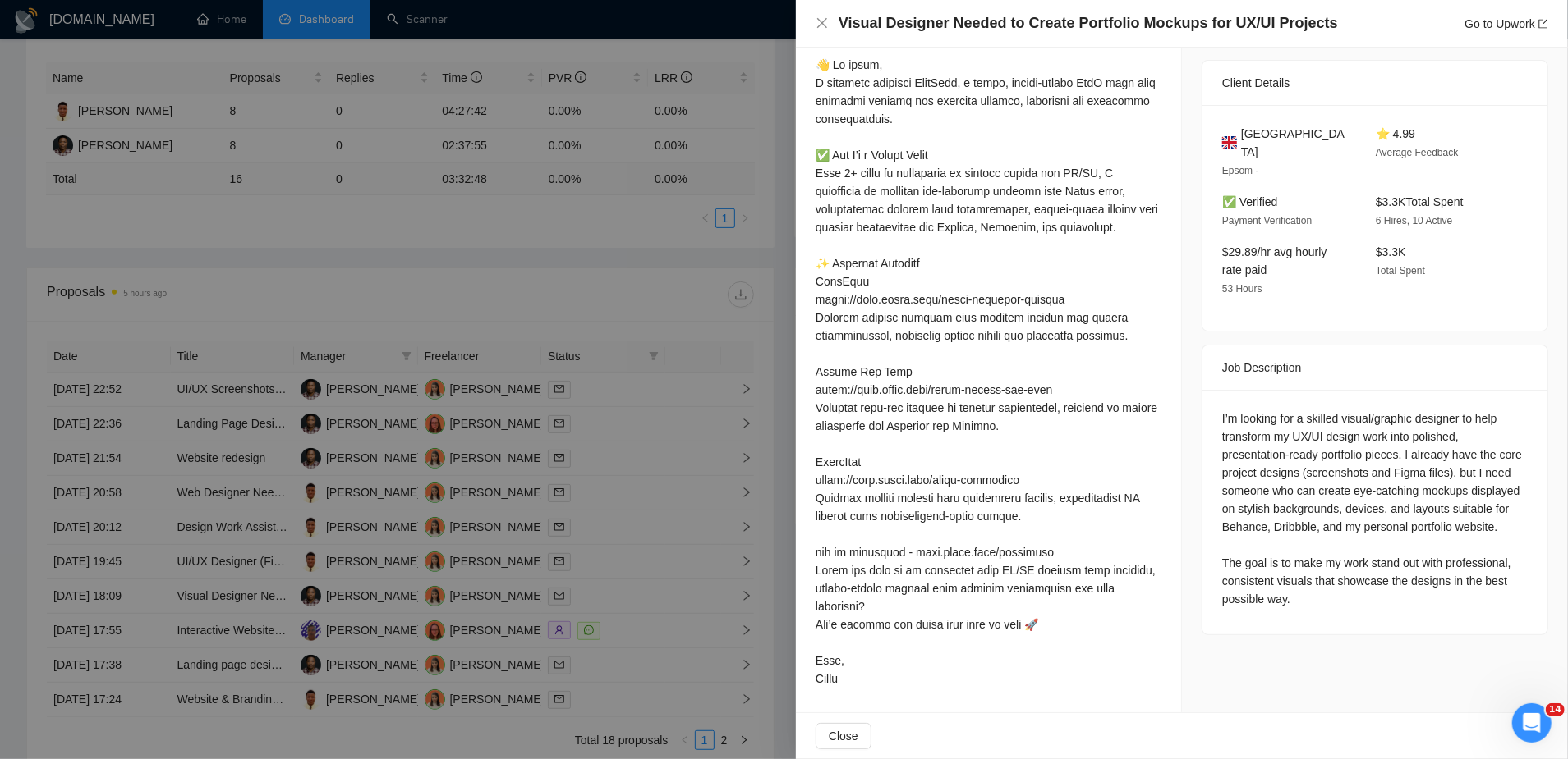
click at [432, 502] on div at bounding box center [784, 380] width 1568 height 759
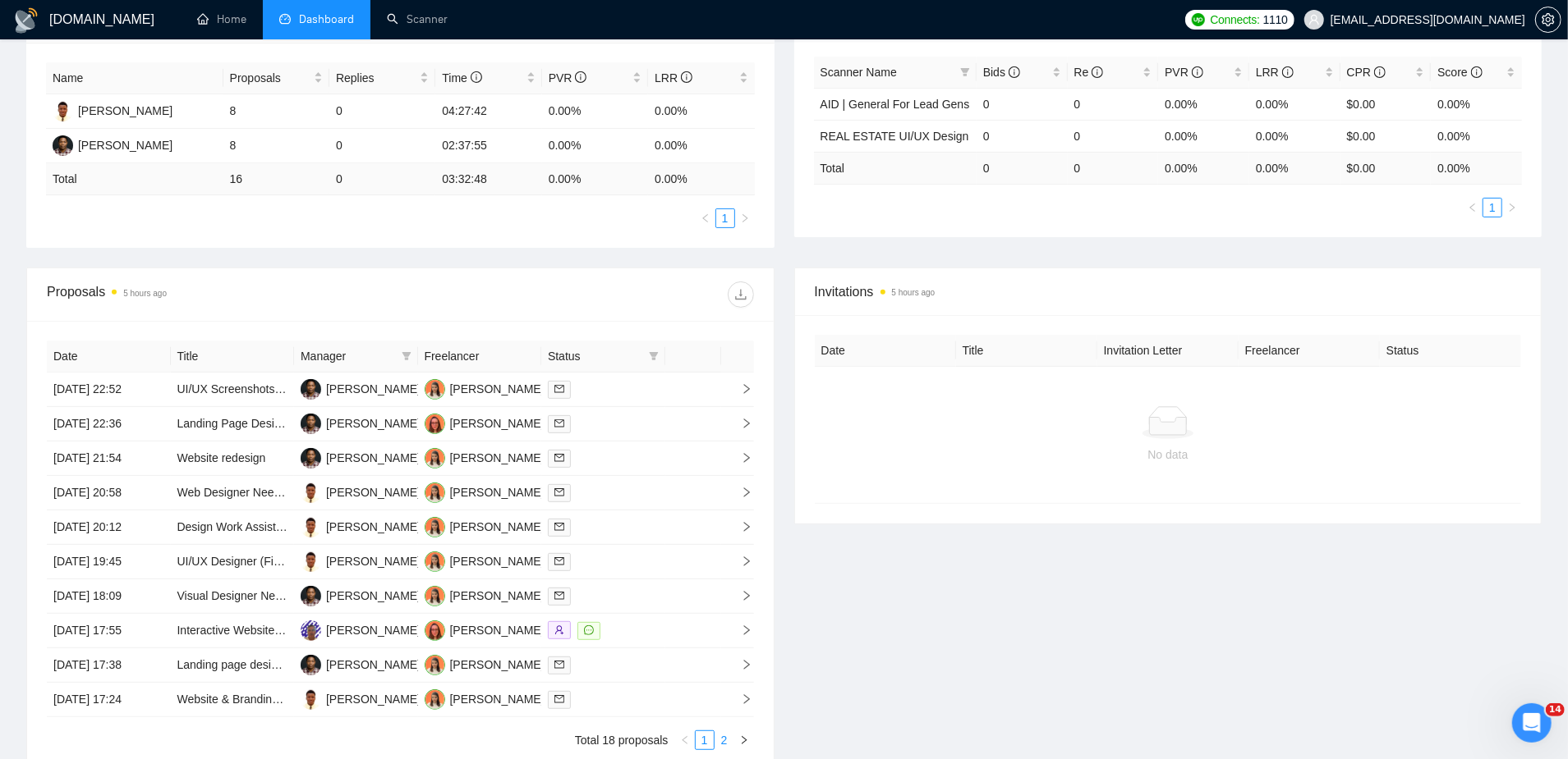
click at [727, 731] on link "2" at bounding box center [724, 740] width 18 height 18
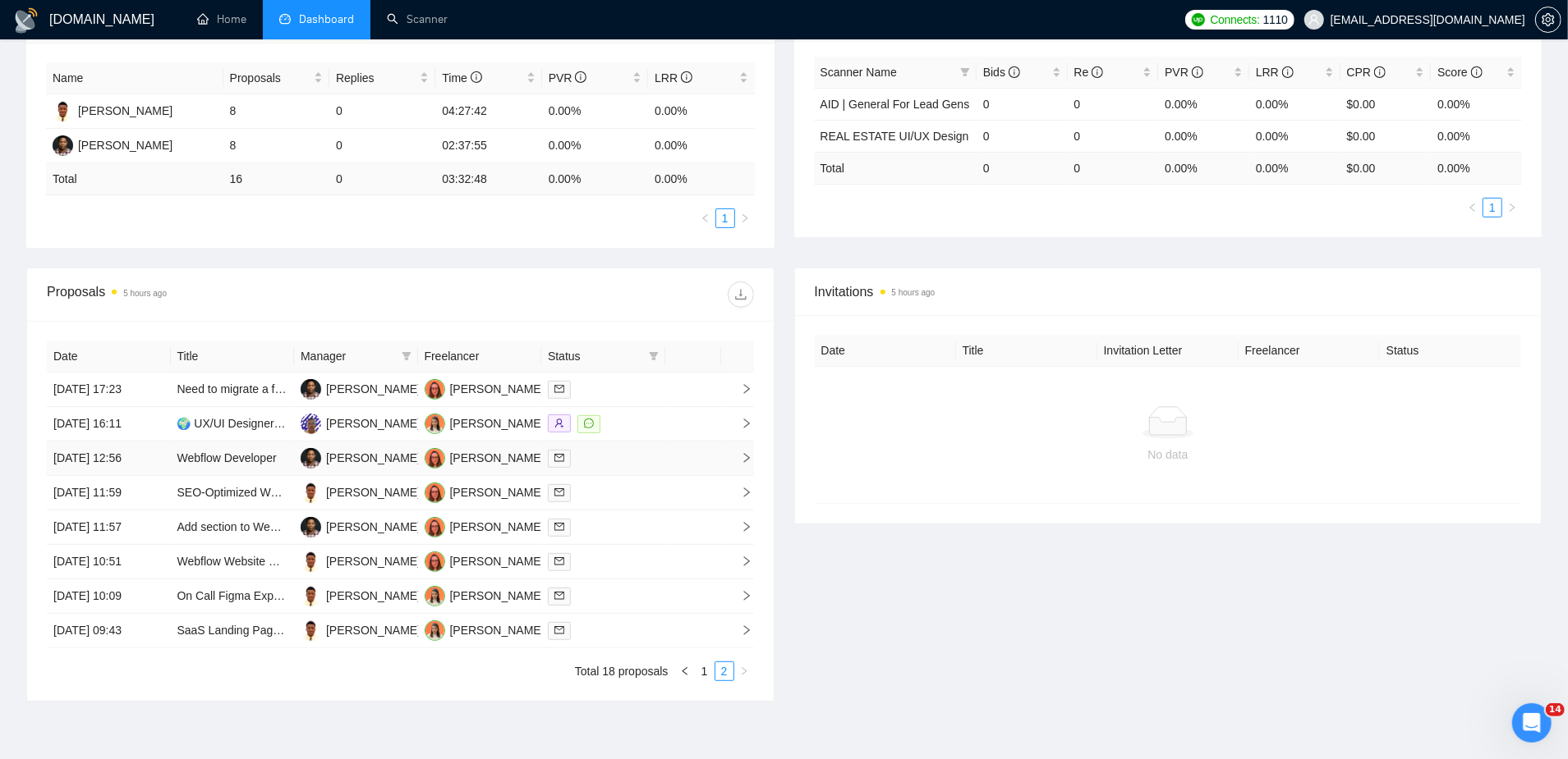
click at [412, 441] on td "[PERSON_NAME]" at bounding box center [356, 459] width 124 height 34
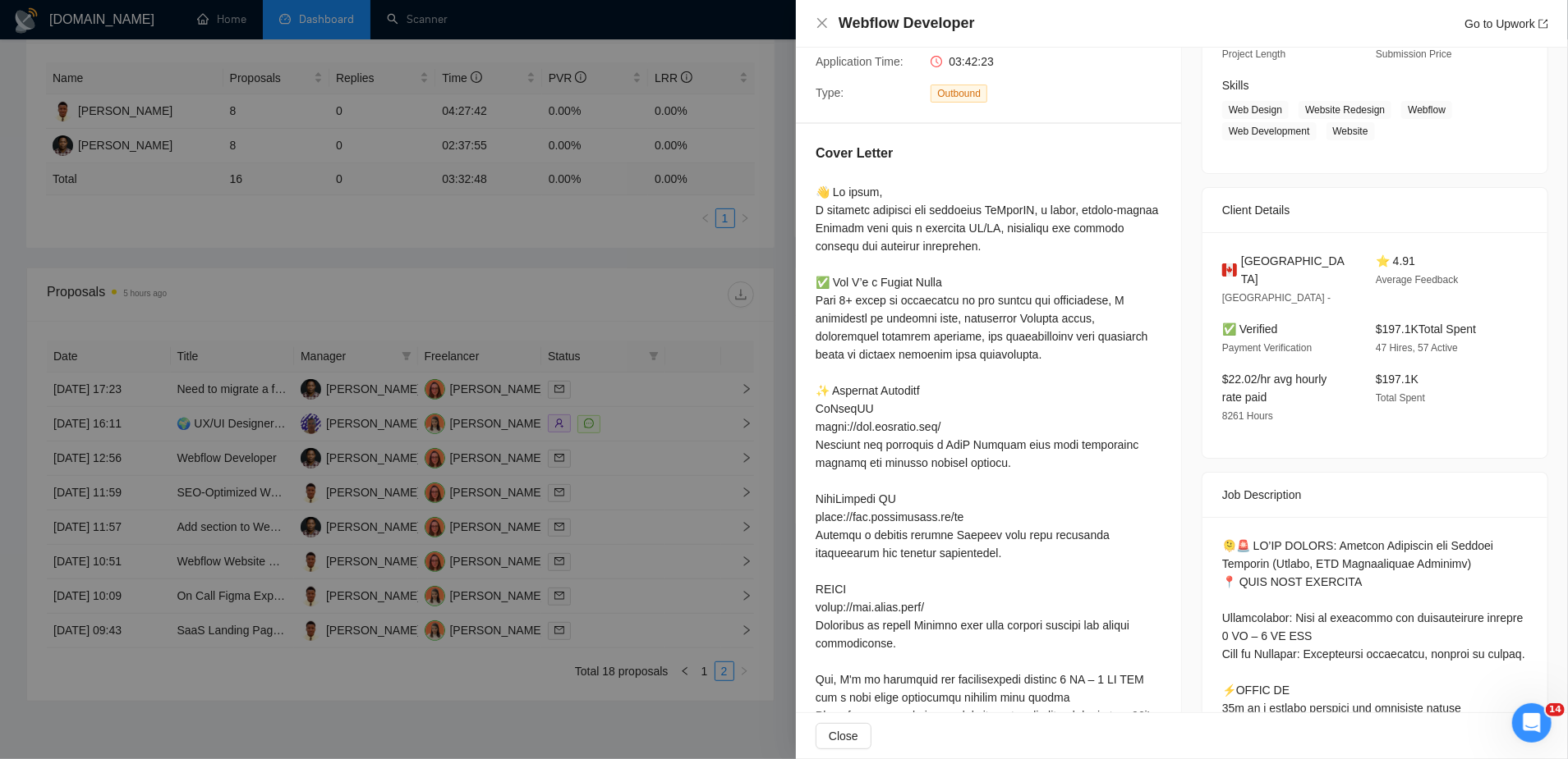
scroll to position [243, 0]
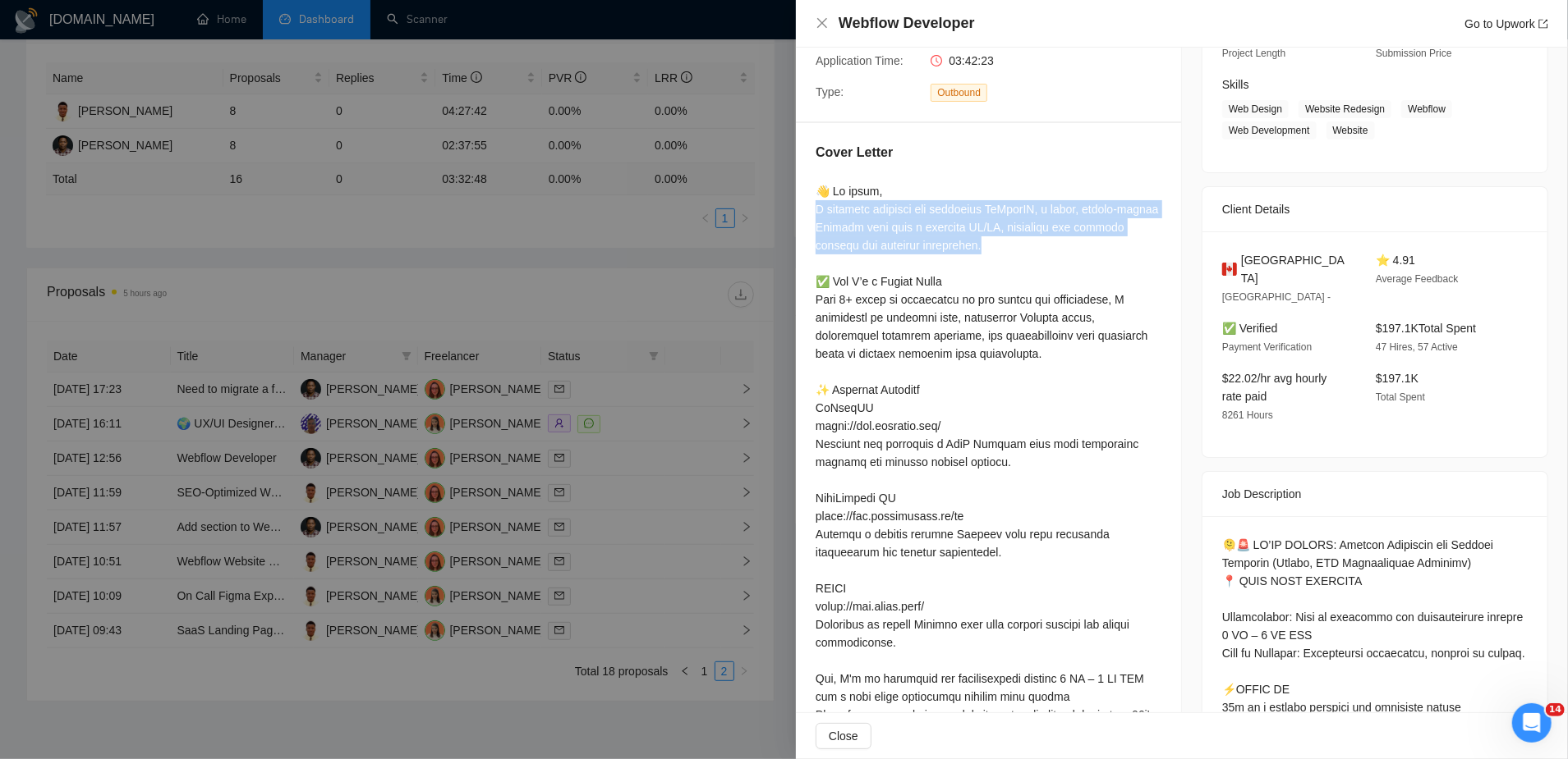
drag, startPoint x: 1001, startPoint y: 246, endPoint x: 800, endPoint y: 210, distance: 204.2
click at [800, 210] on div "Cover Letter" at bounding box center [988, 482] width 385 height 718
click at [871, 209] on div at bounding box center [989, 498] width 346 height 632
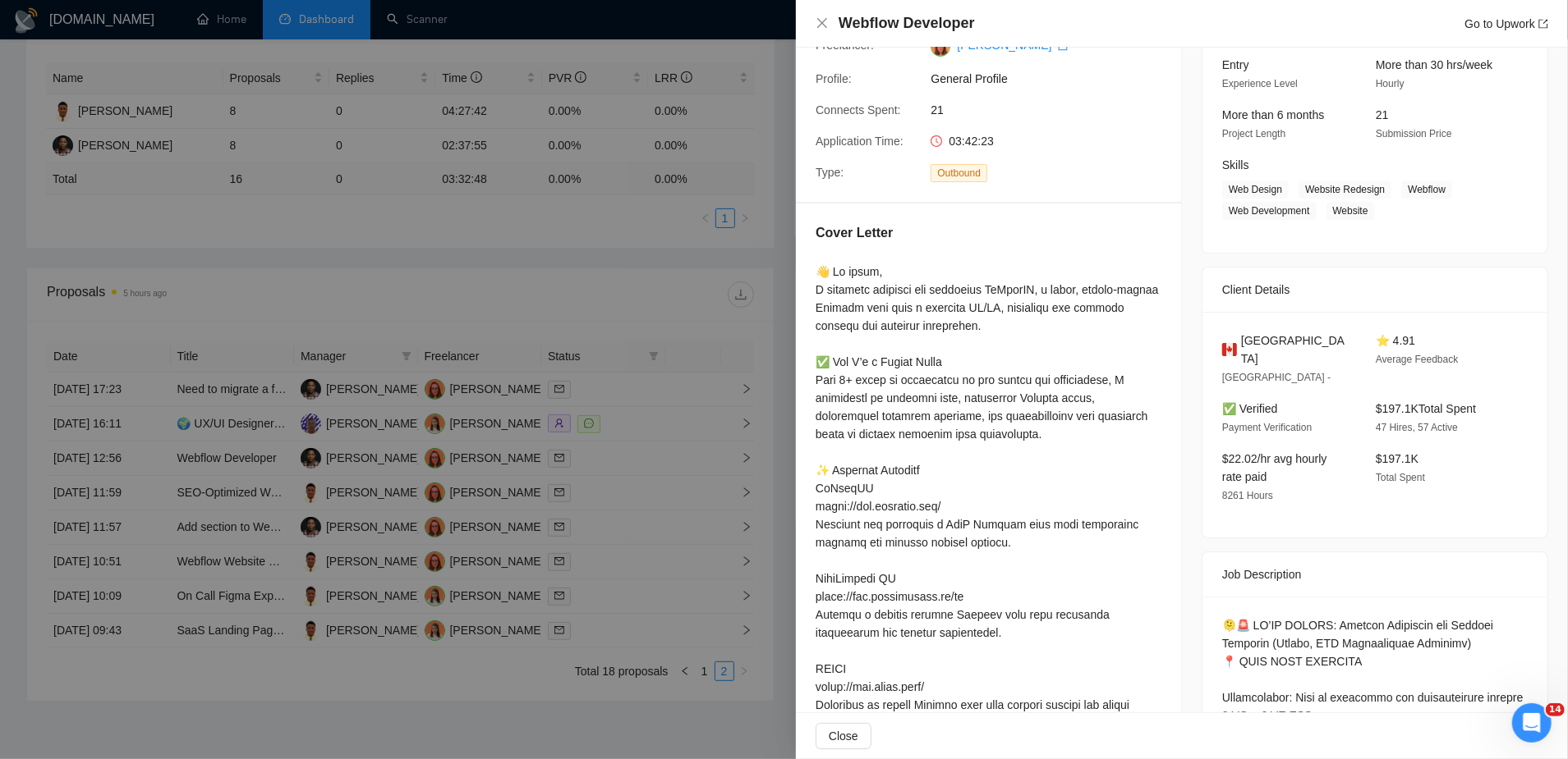
scroll to position [0, 0]
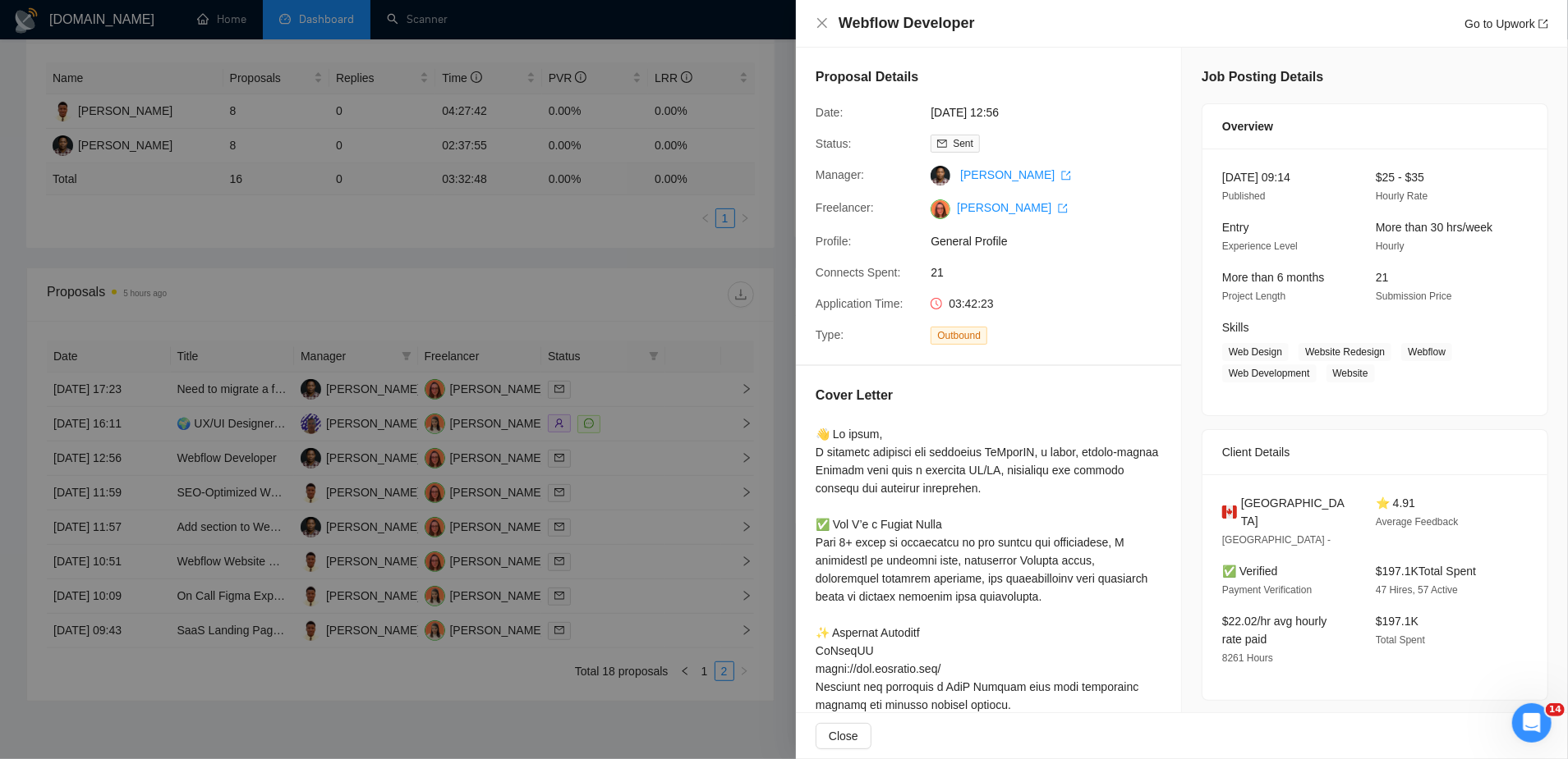
click at [476, 746] on div at bounding box center [784, 380] width 1568 height 759
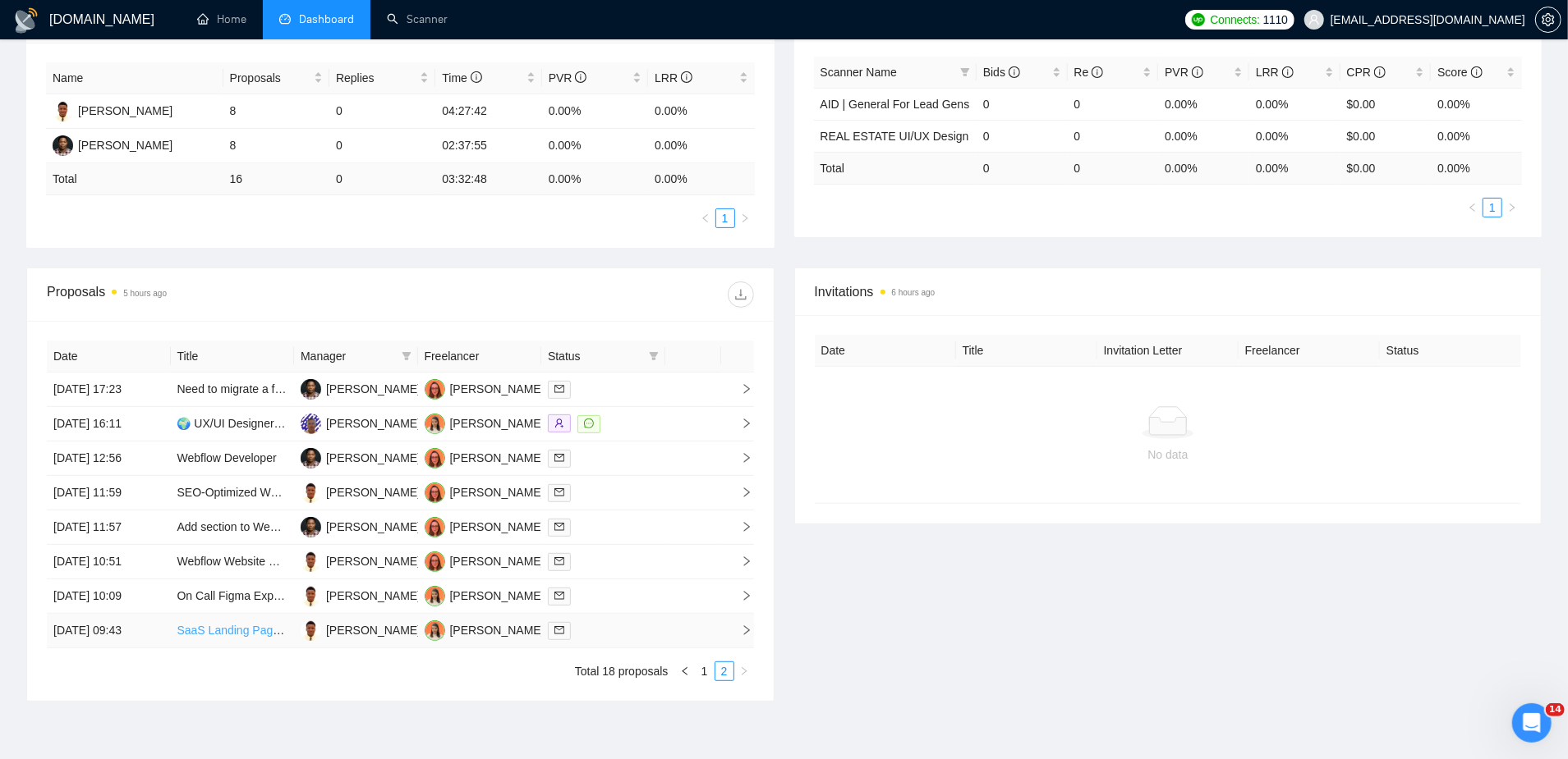
click at [292, 624] on link "SaaS Landing Page Redesign: Focus on Design, SEO, and Sales Funnel" at bounding box center [364, 630] width 374 height 13
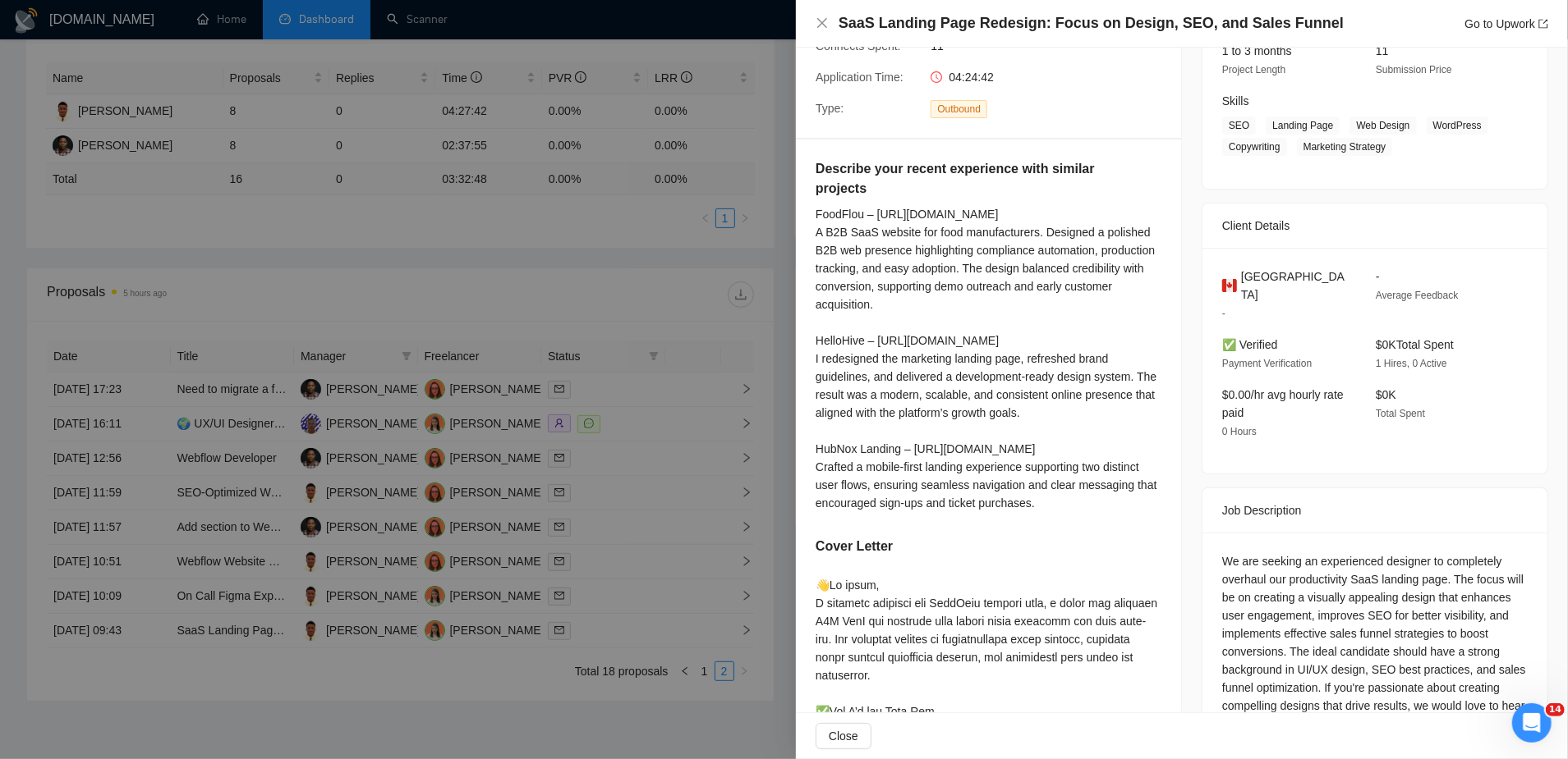
scroll to position [464, 0]
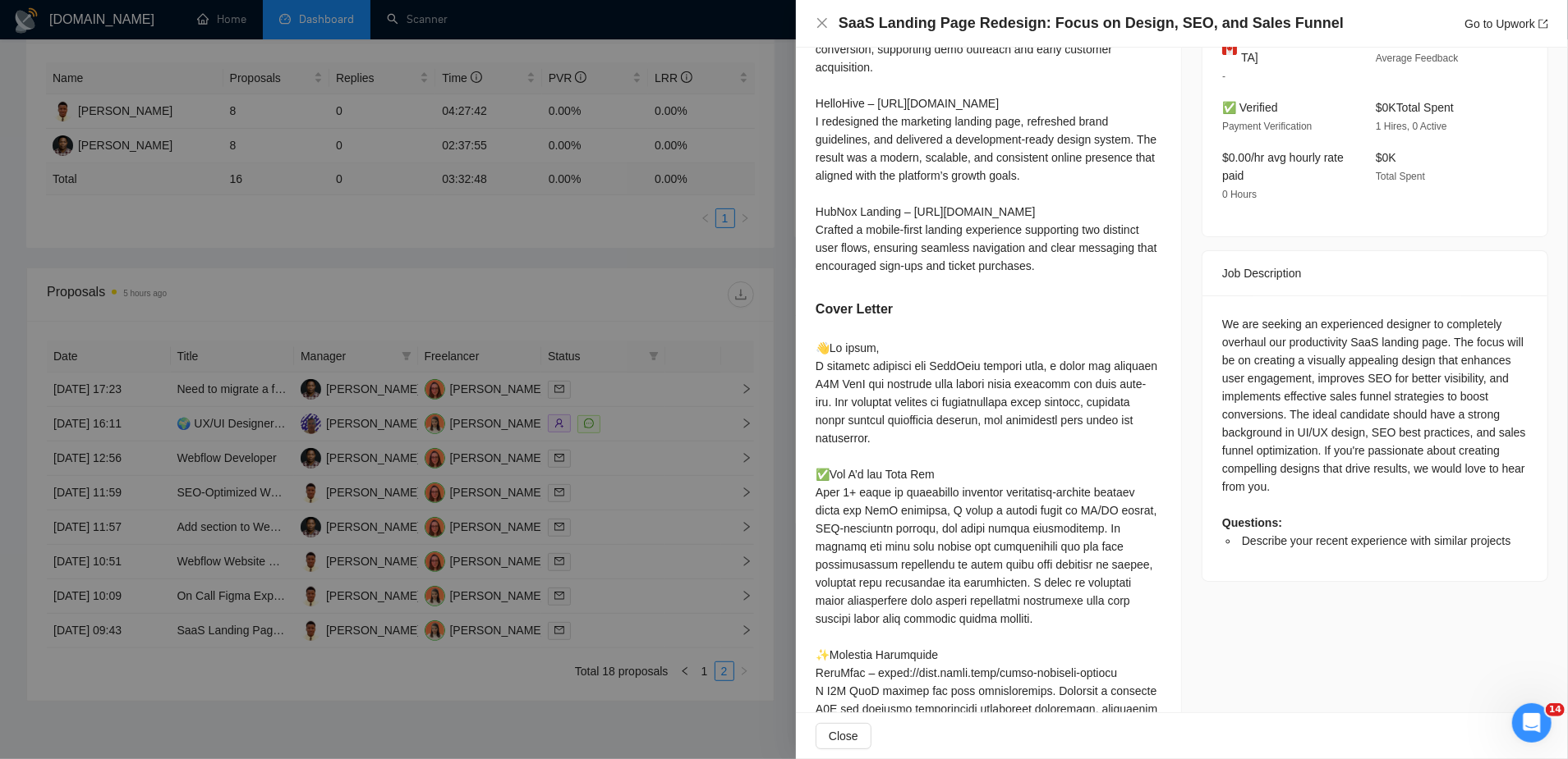
click at [567, 404] on div at bounding box center [784, 380] width 1568 height 759
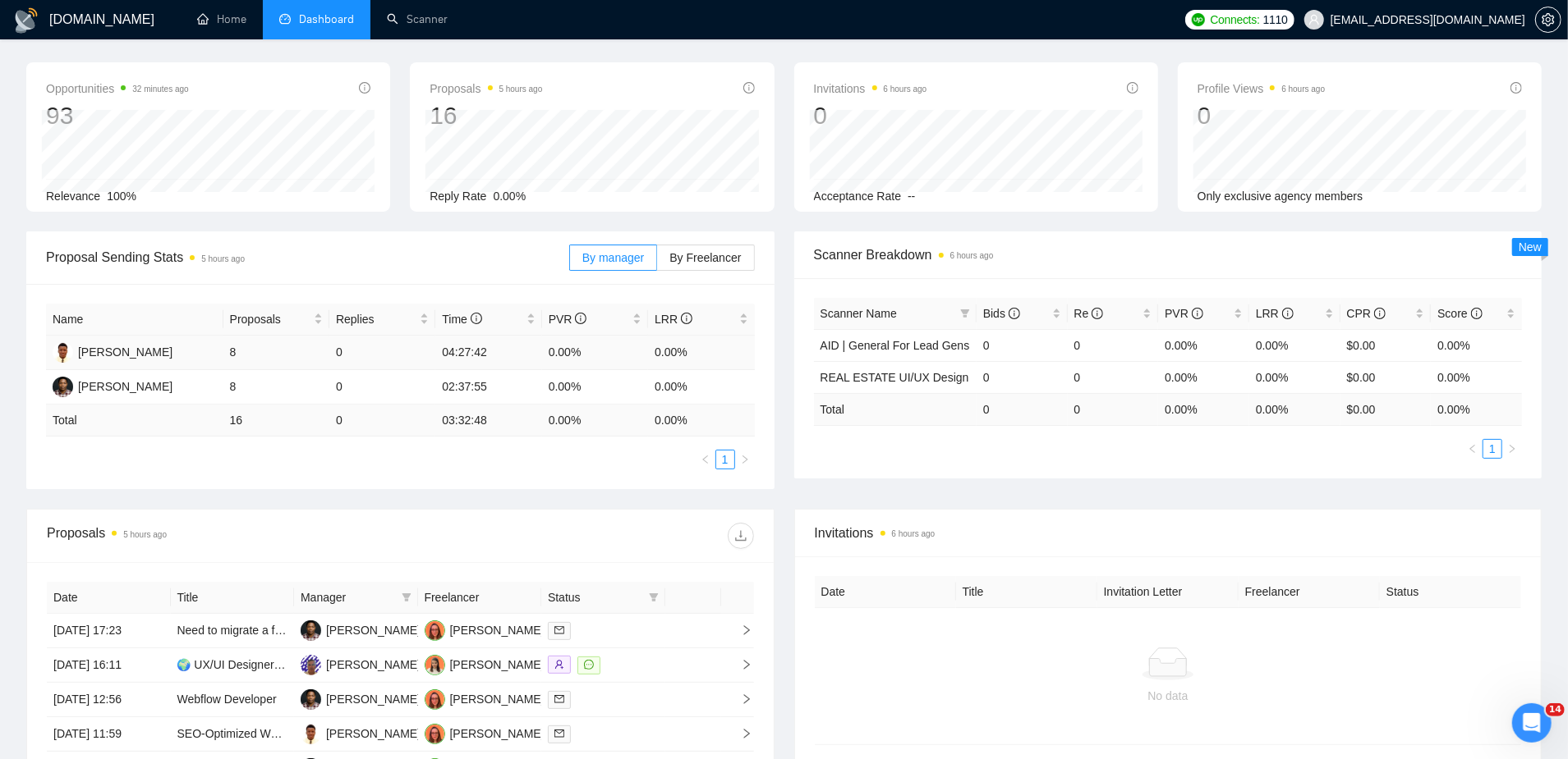
scroll to position [0, 0]
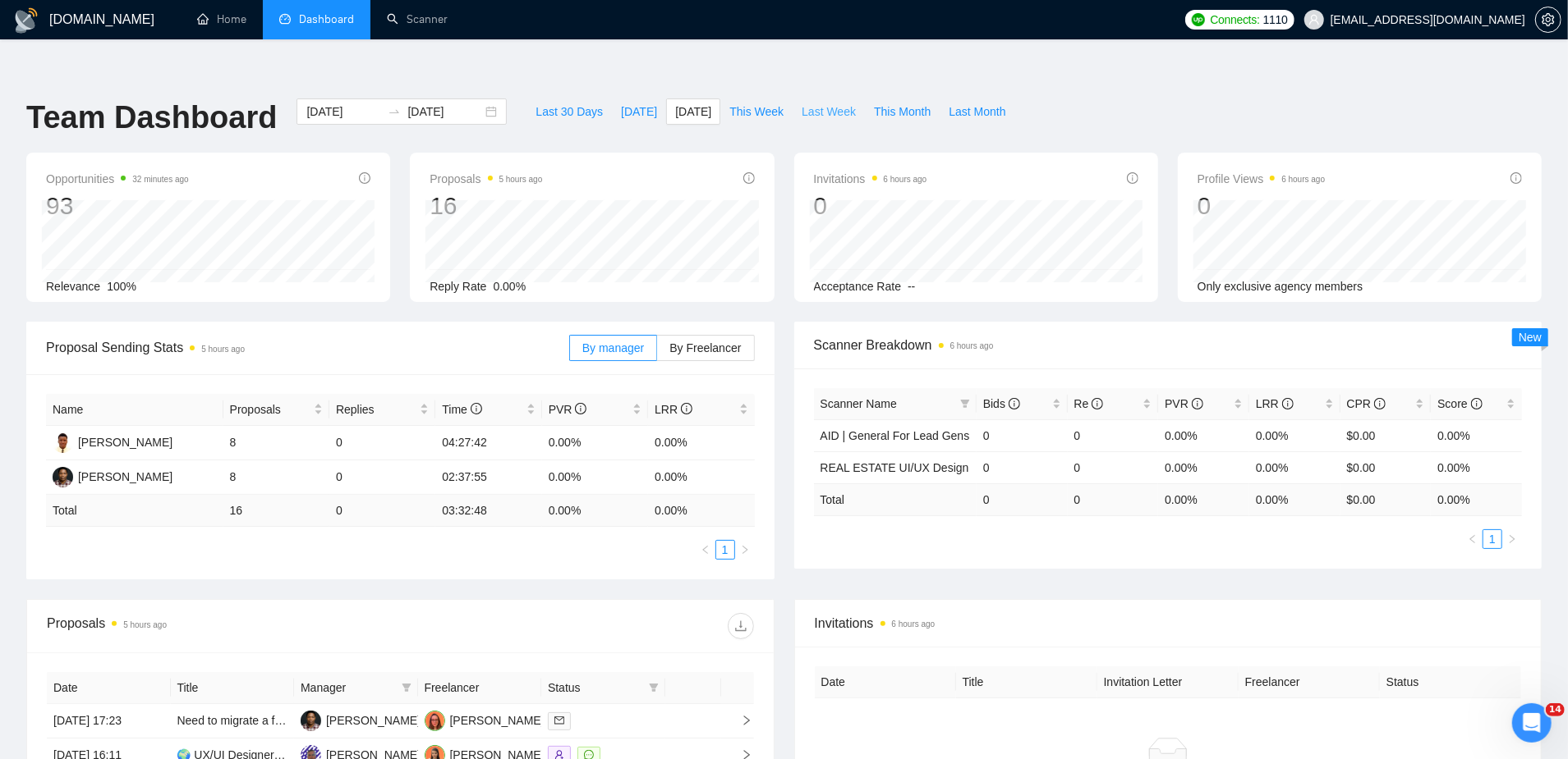
click at [831, 102] on span "Last Week" at bounding box center [828, 111] width 54 height 18
type input "[DATE]"
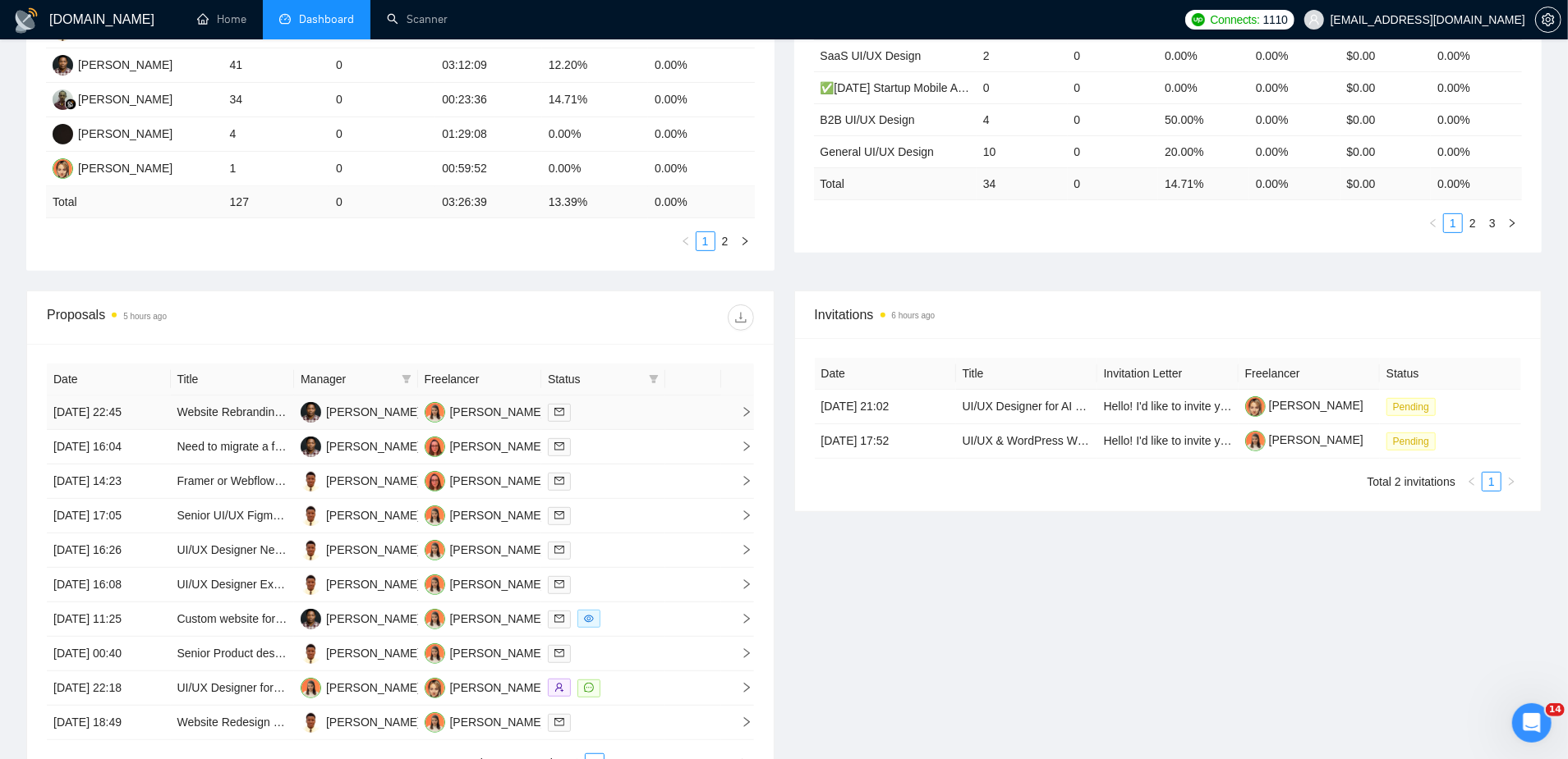
scroll to position [484, 0]
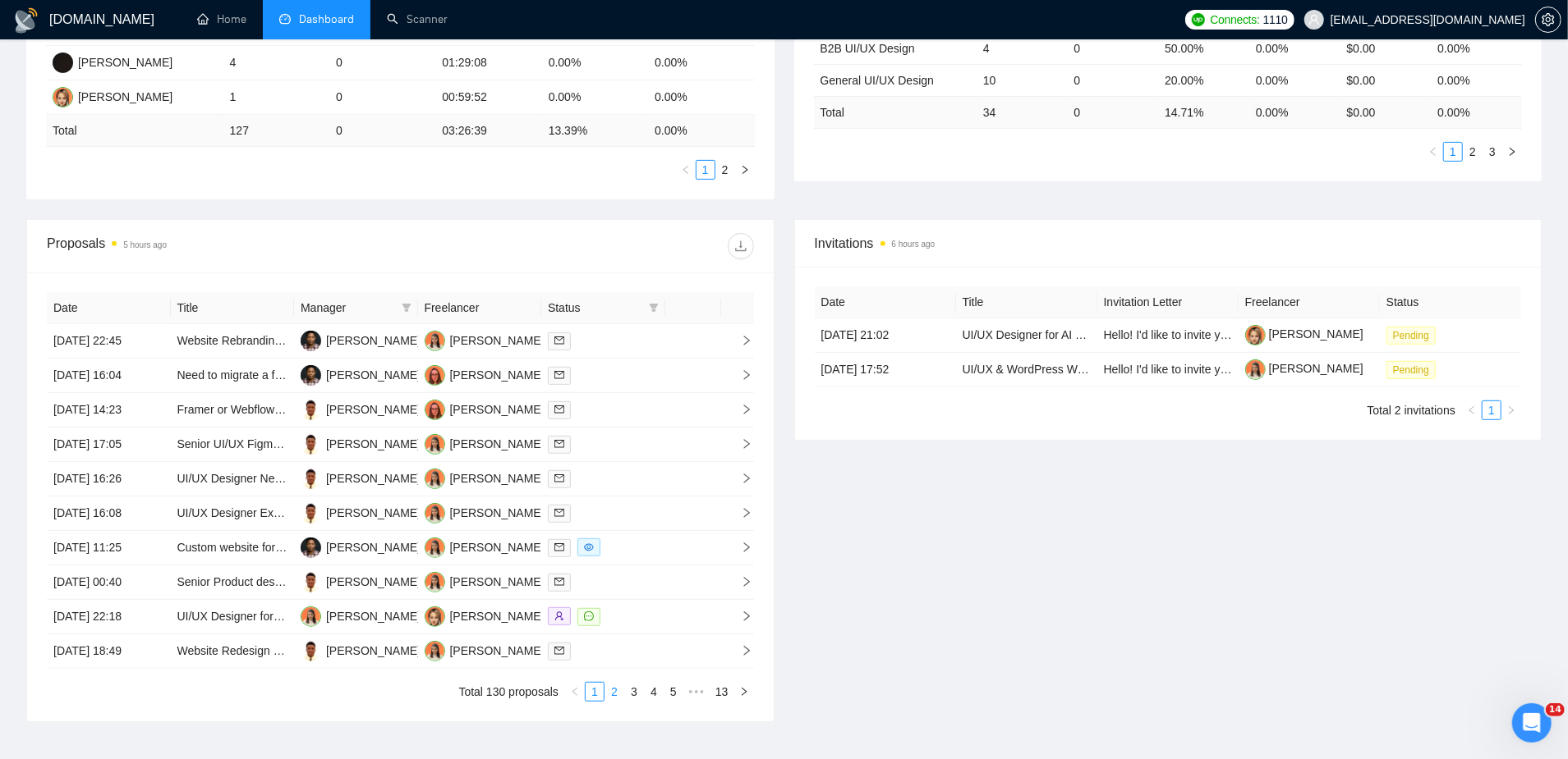
click at [617, 683] on link "2" at bounding box center [614, 692] width 18 height 18
click at [290, 565] on td "Logo and Brand Identity Design" at bounding box center [232, 583] width 124 height 34
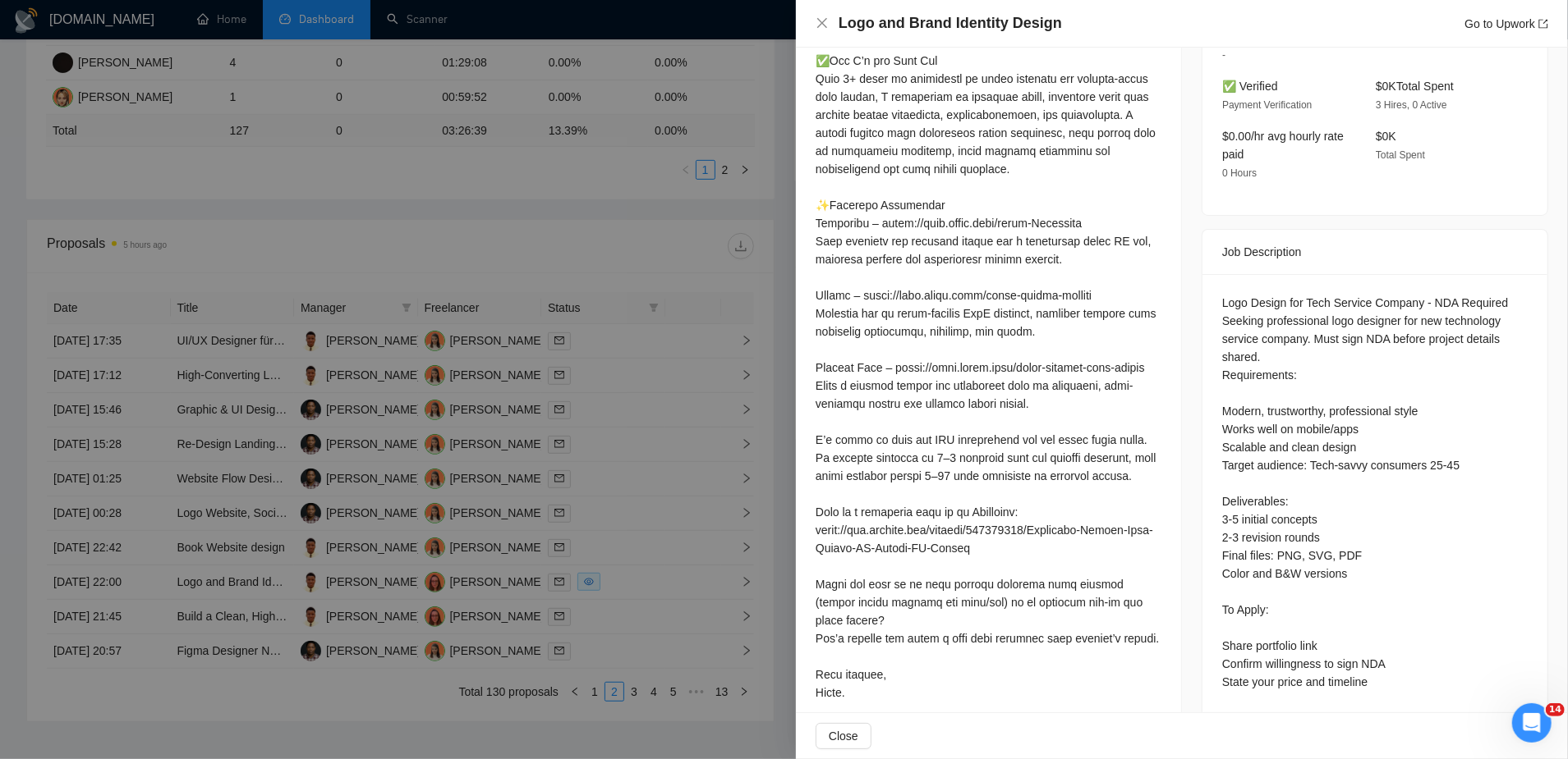
click at [377, 581] on div at bounding box center [784, 380] width 1568 height 759
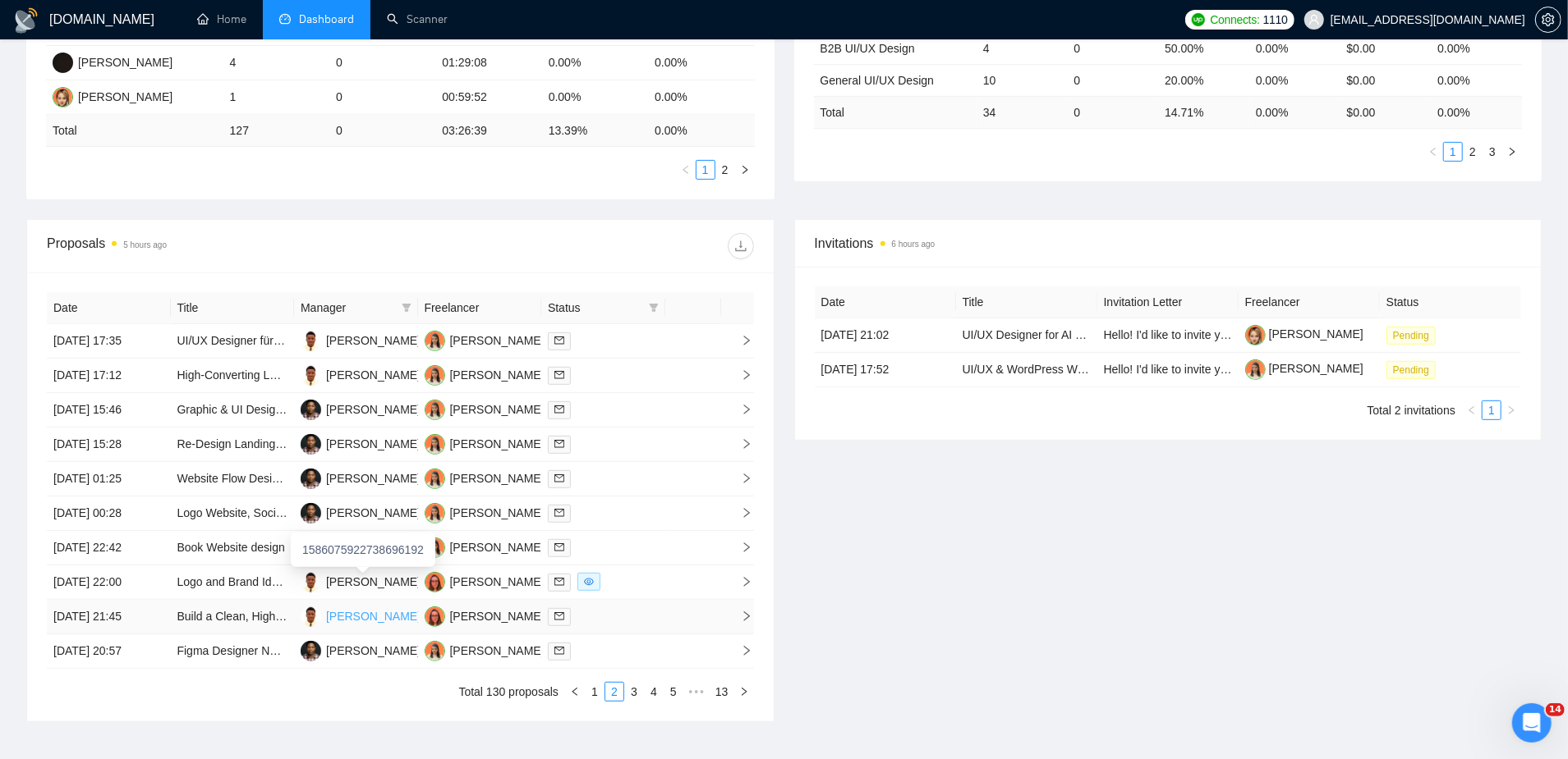
click at [378, 608] on div "[PERSON_NAME]" at bounding box center [374, 616] width 95 height 18
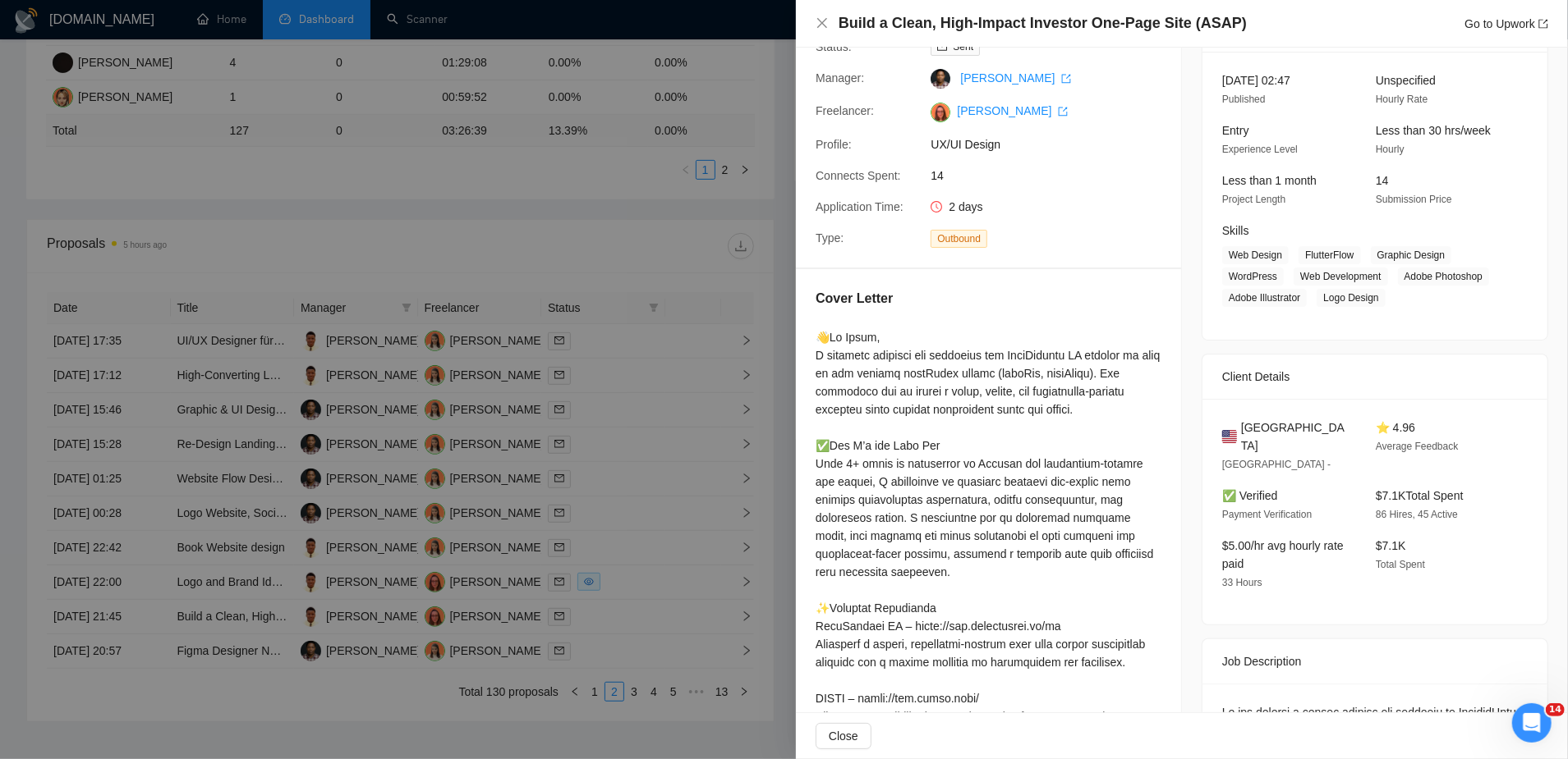
scroll to position [0, 0]
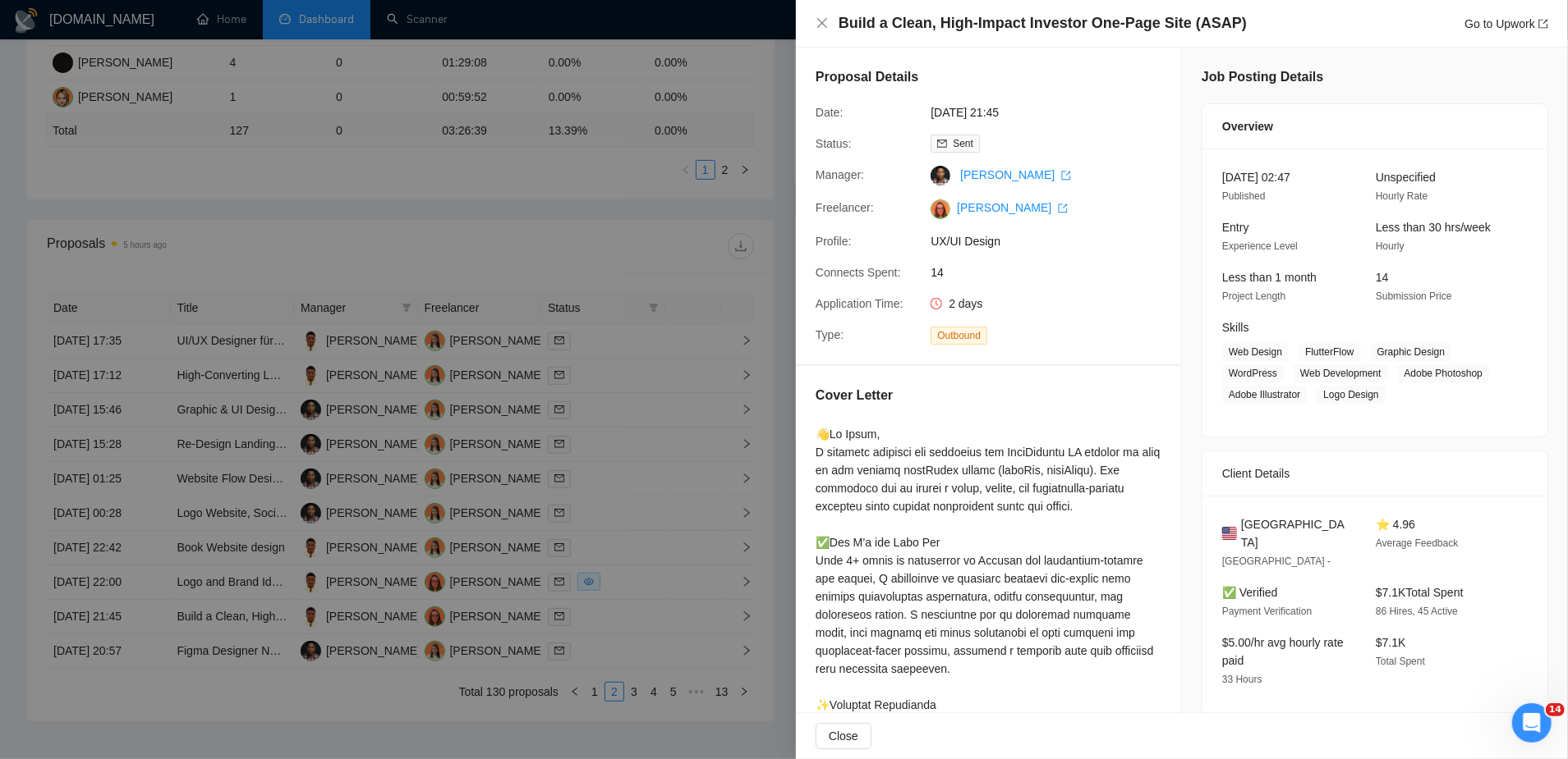
click at [672, 354] on div at bounding box center [784, 380] width 1568 height 759
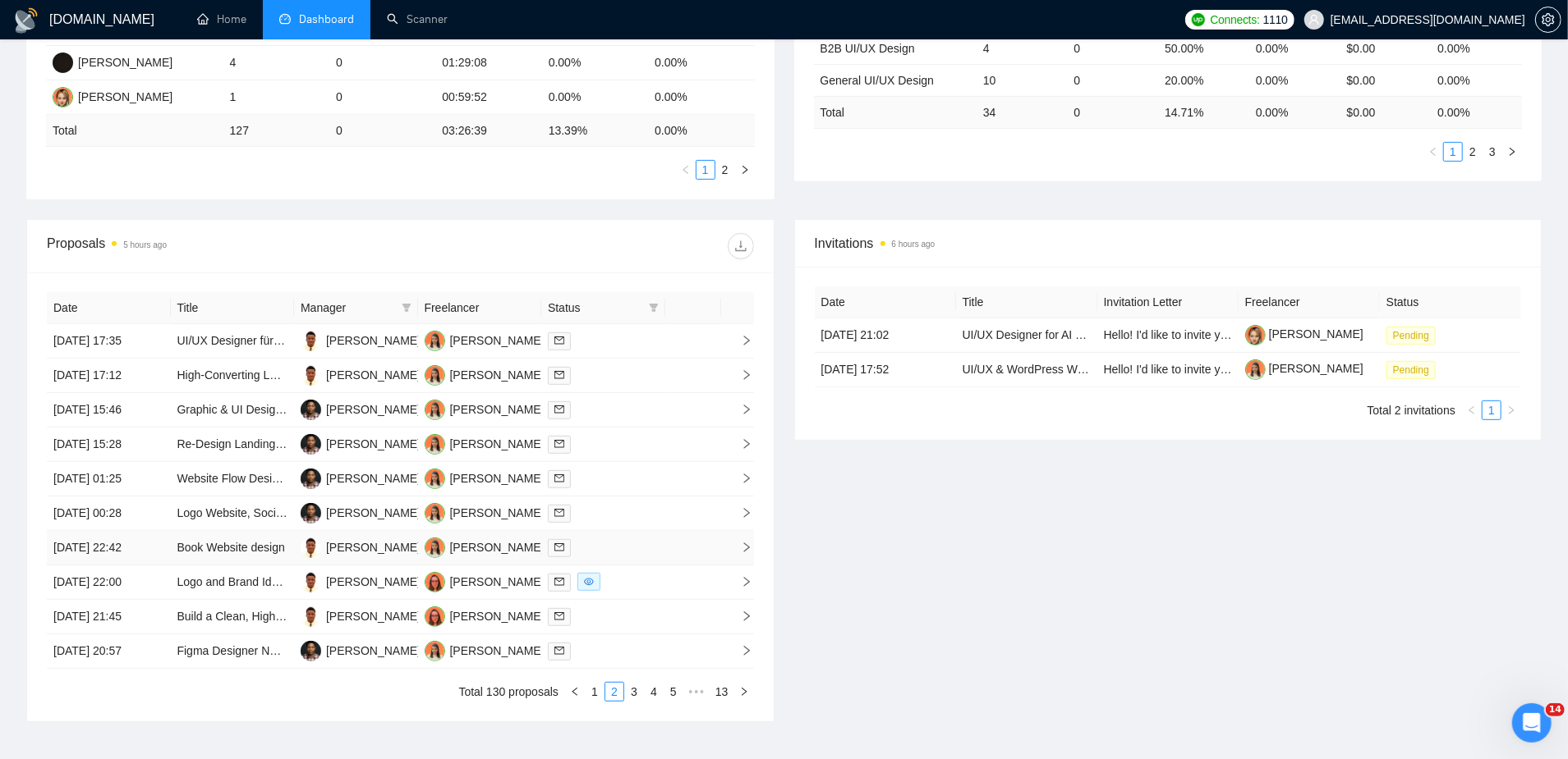
click at [252, 531] on td "Book Website design" at bounding box center [232, 548] width 124 height 34
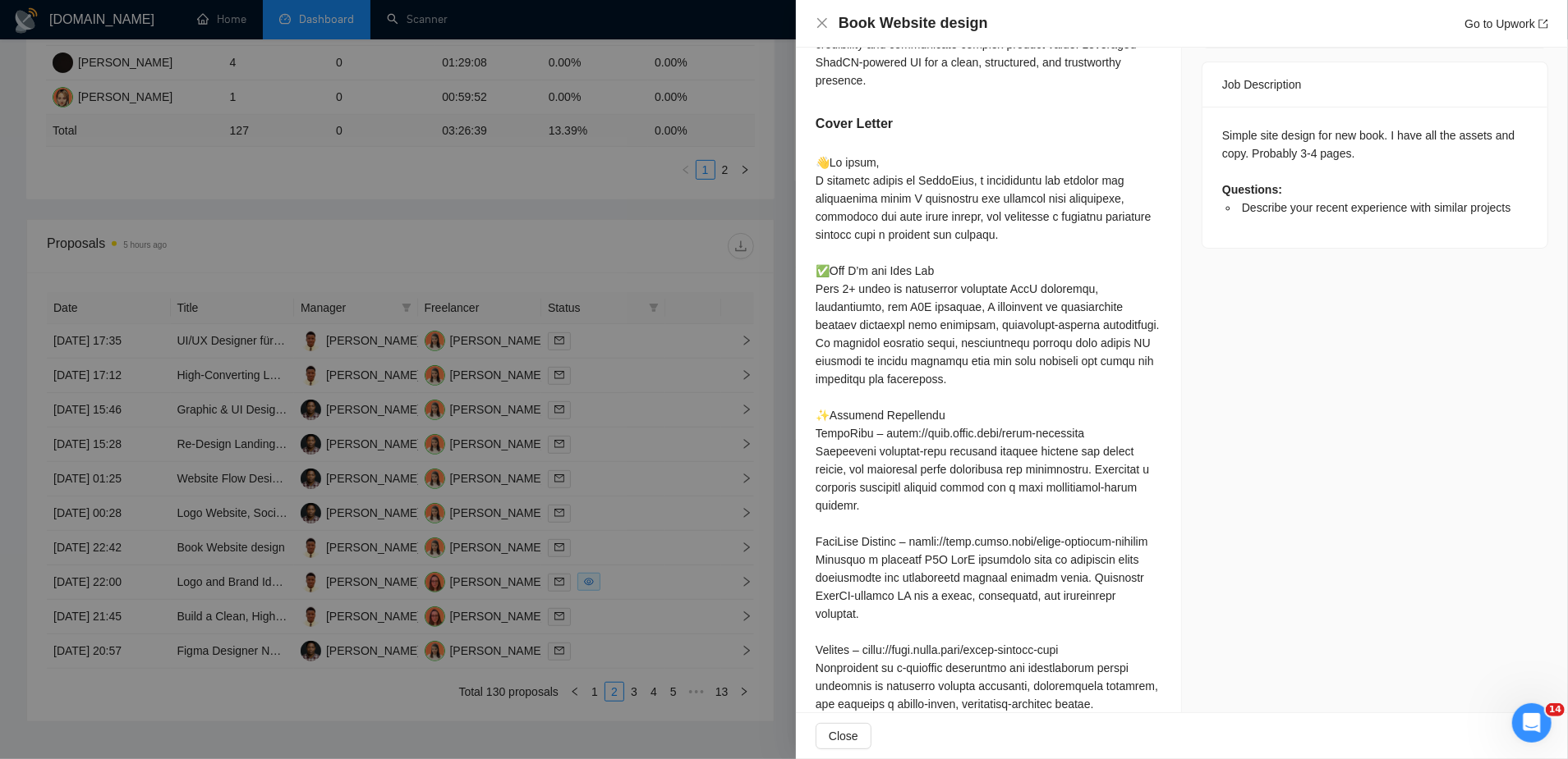
scroll to position [790, 0]
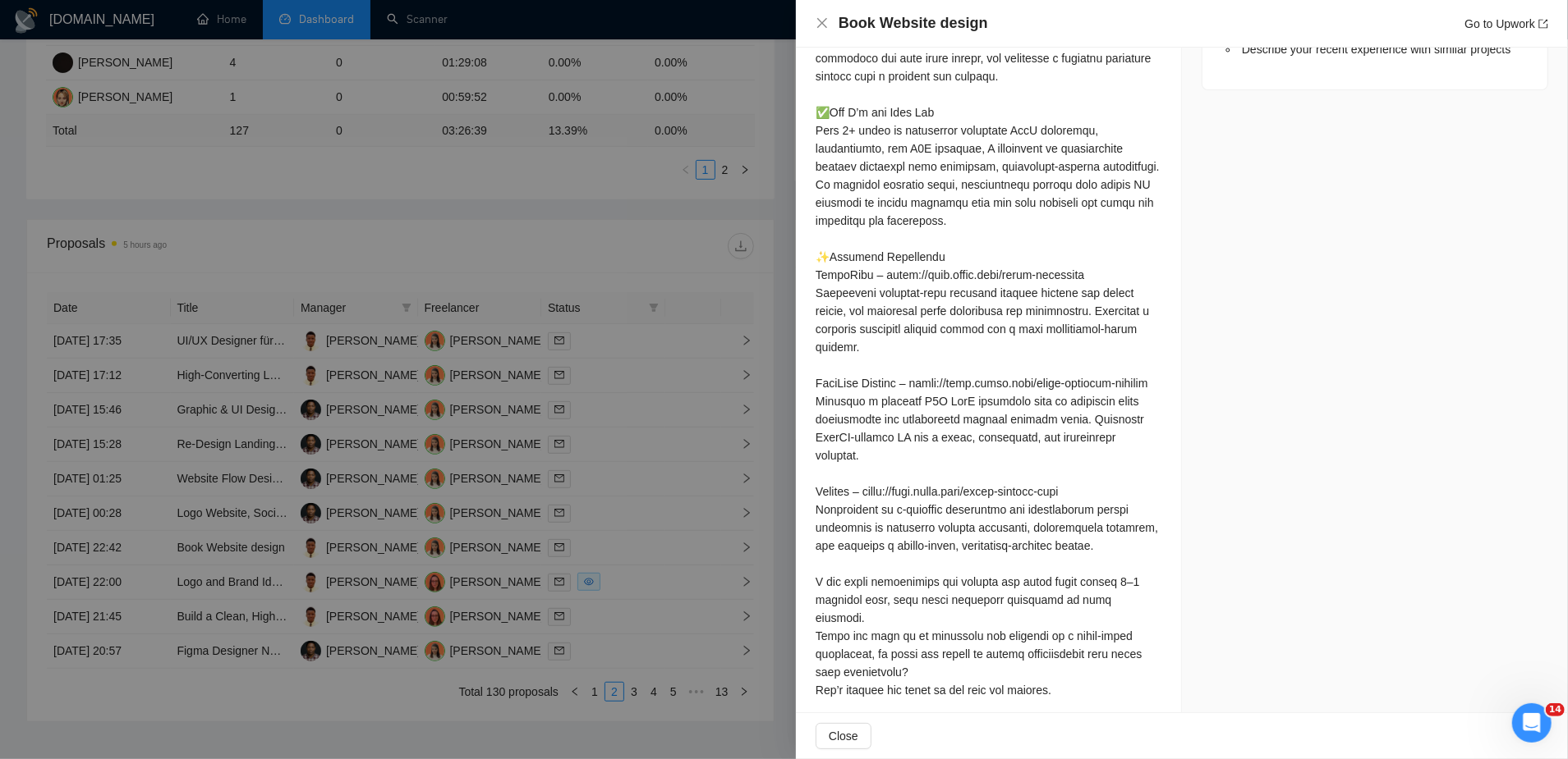
click at [654, 260] on div at bounding box center [784, 380] width 1568 height 759
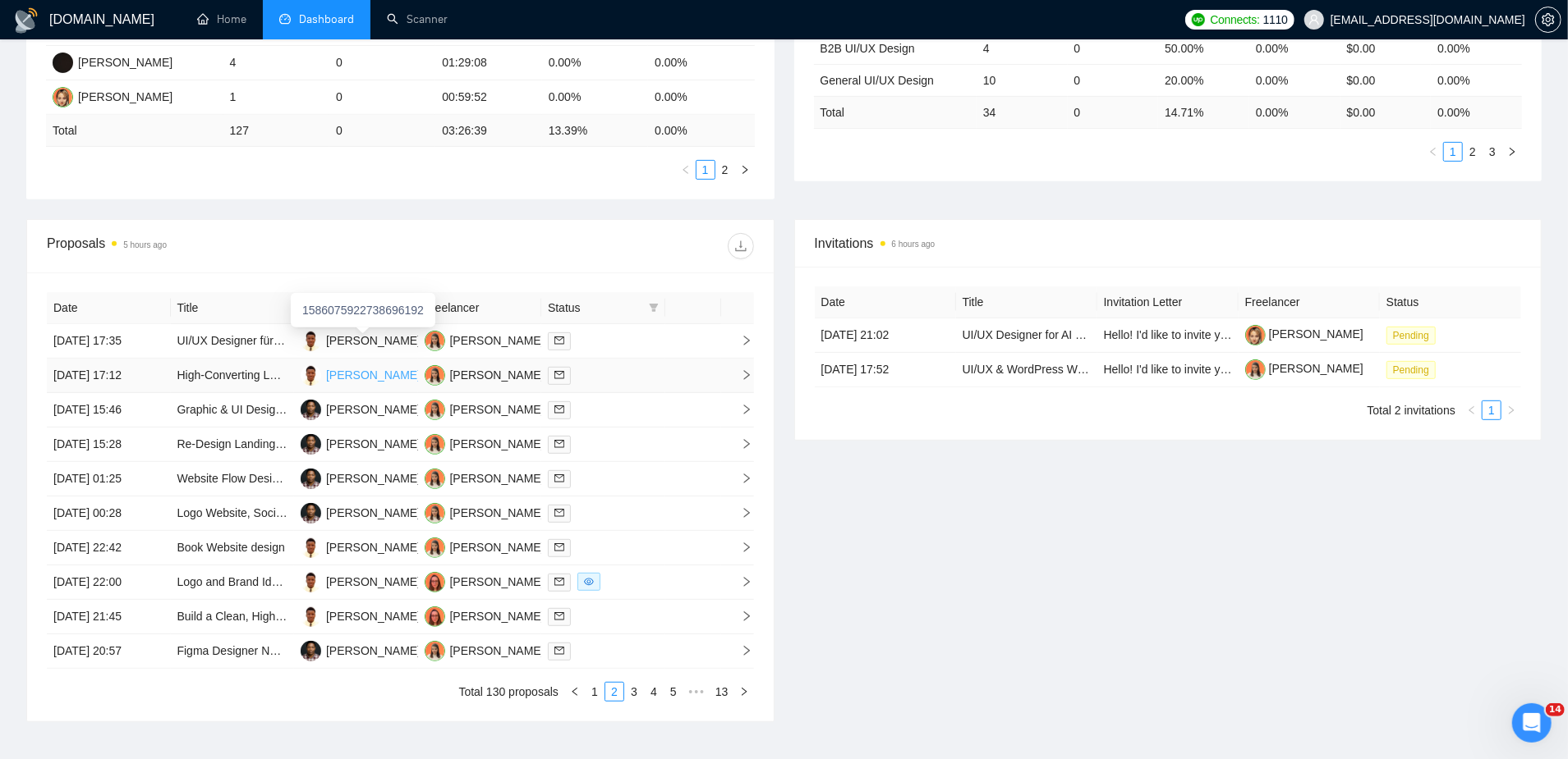
click at [405, 366] on div "[PERSON_NAME]" at bounding box center [374, 374] width 95 height 18
